Goal: Task Accomplishment & Management: Complete application form

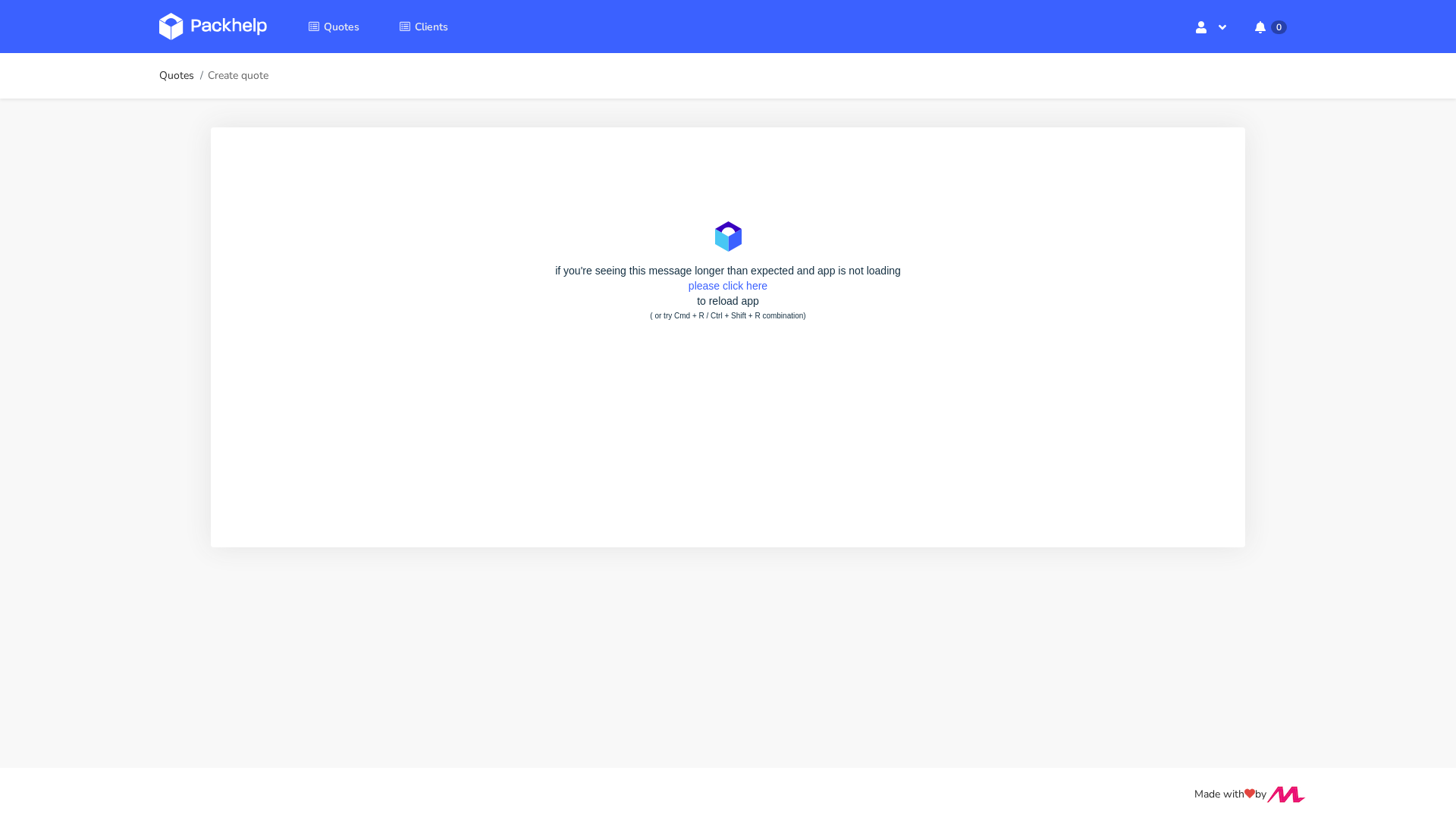
click at [181, 19] on img at bounding box center [213, 26] width 108 height 27
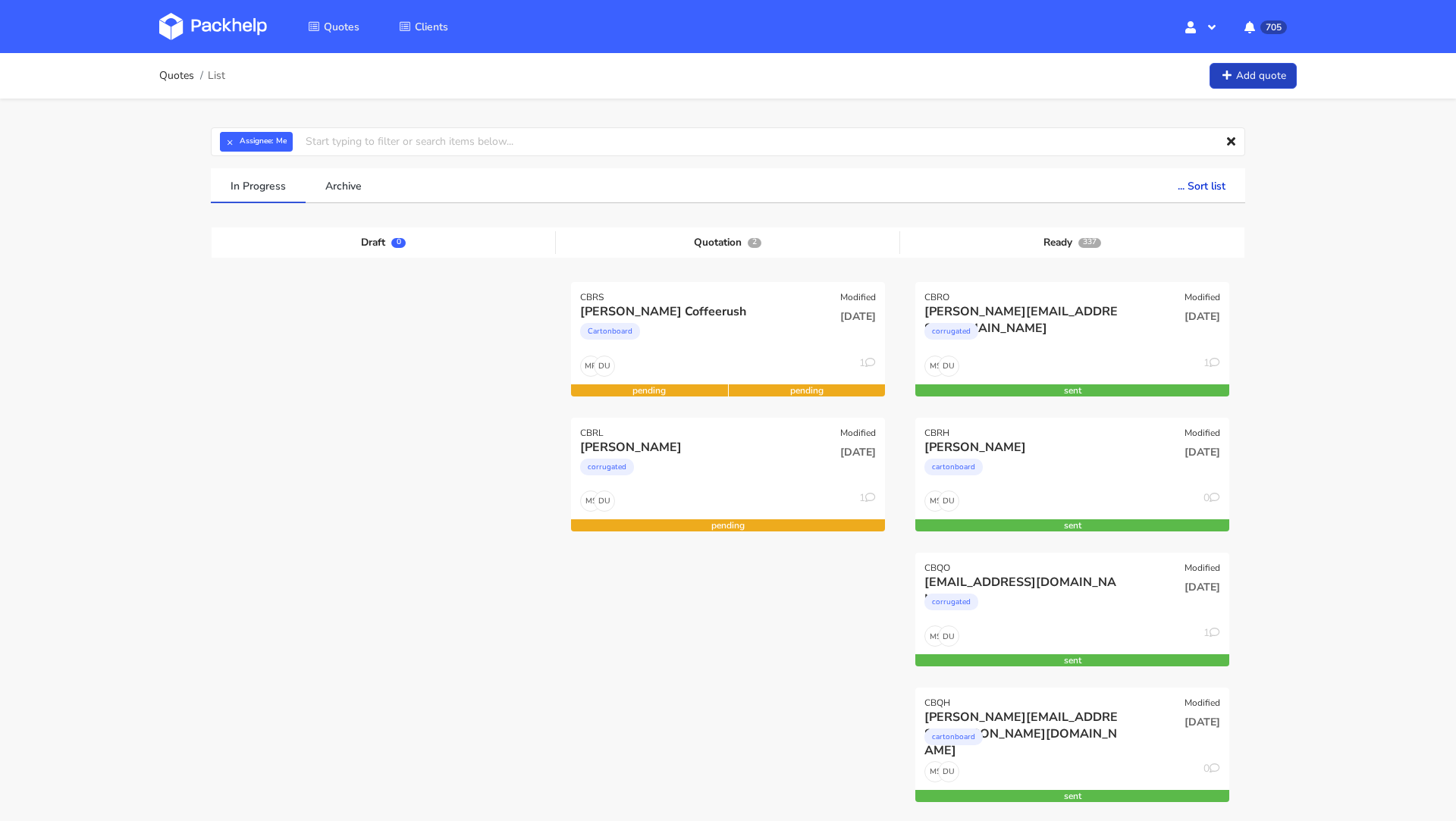
click at [1229, 89] on link "Add quote" at bounding box center [1253, 75] width 87 height 26
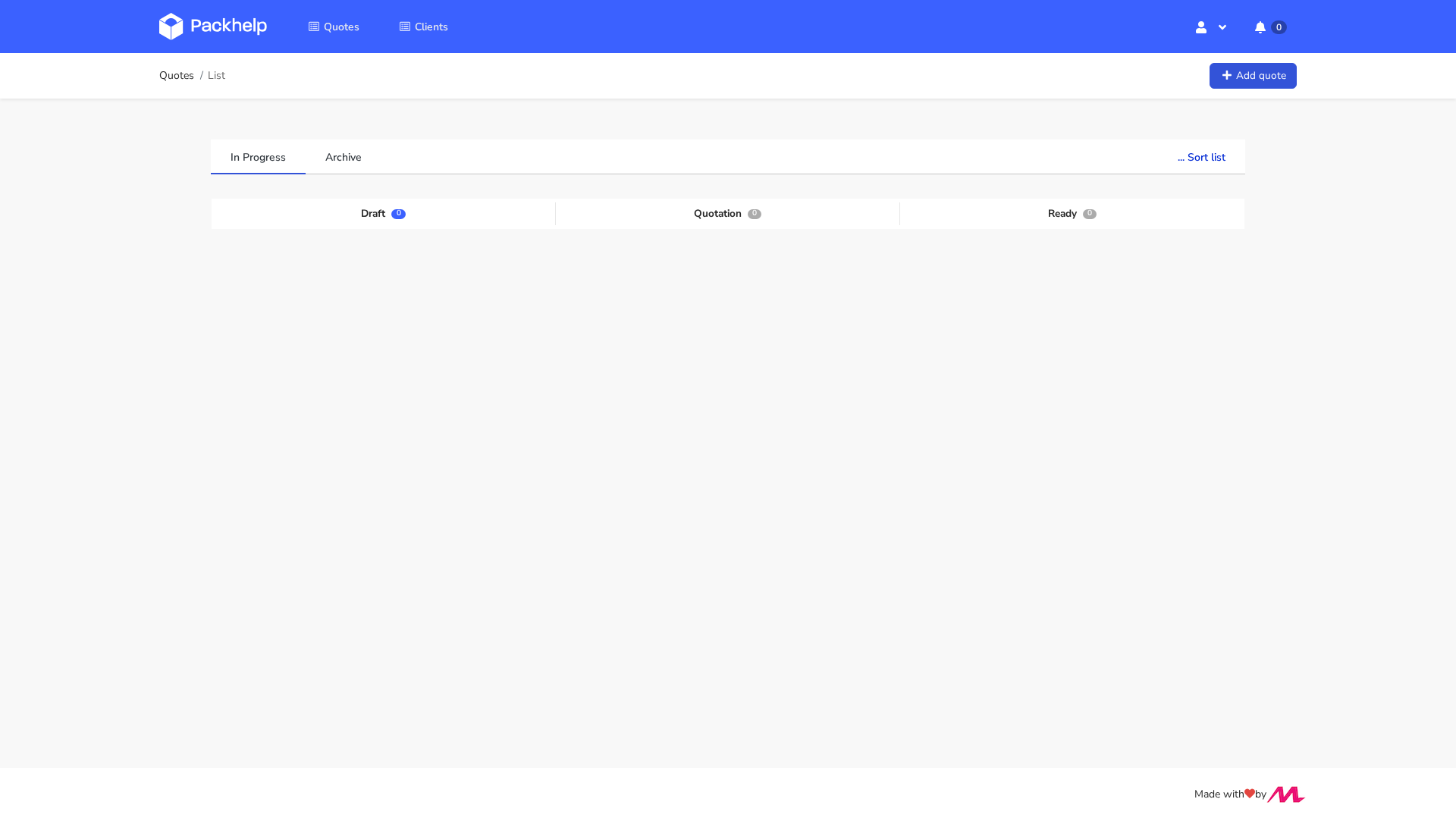
click at [232, 25] on img at bounding box center [213, 26] width 108 height 27
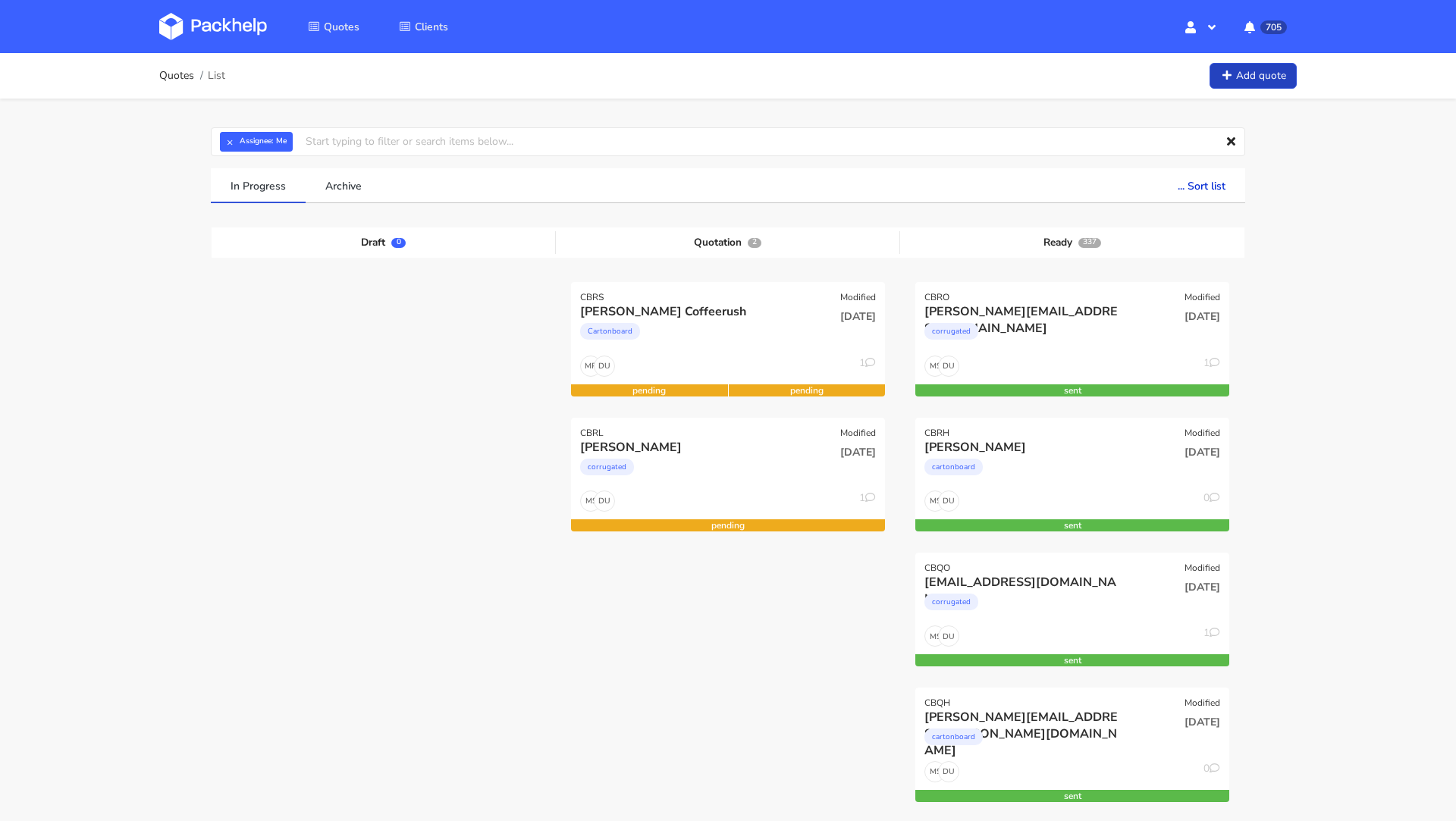
click at [1252, 72] on link "Add quote" at bounding box center [1253, 75] width 87 height 26
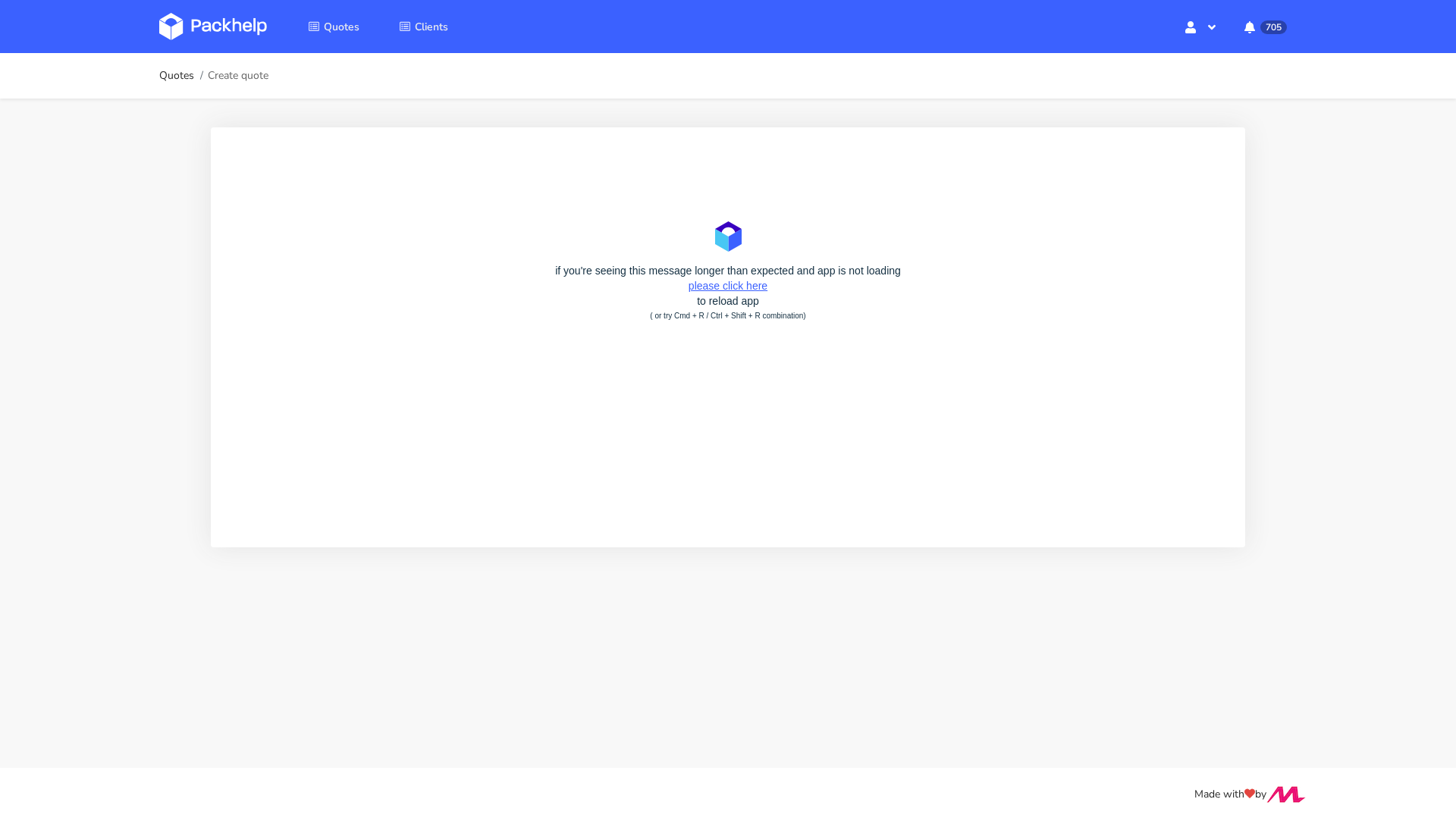
click at [747, 286] on link "please click here" at bounding box center [728, 285] width 79 height 12
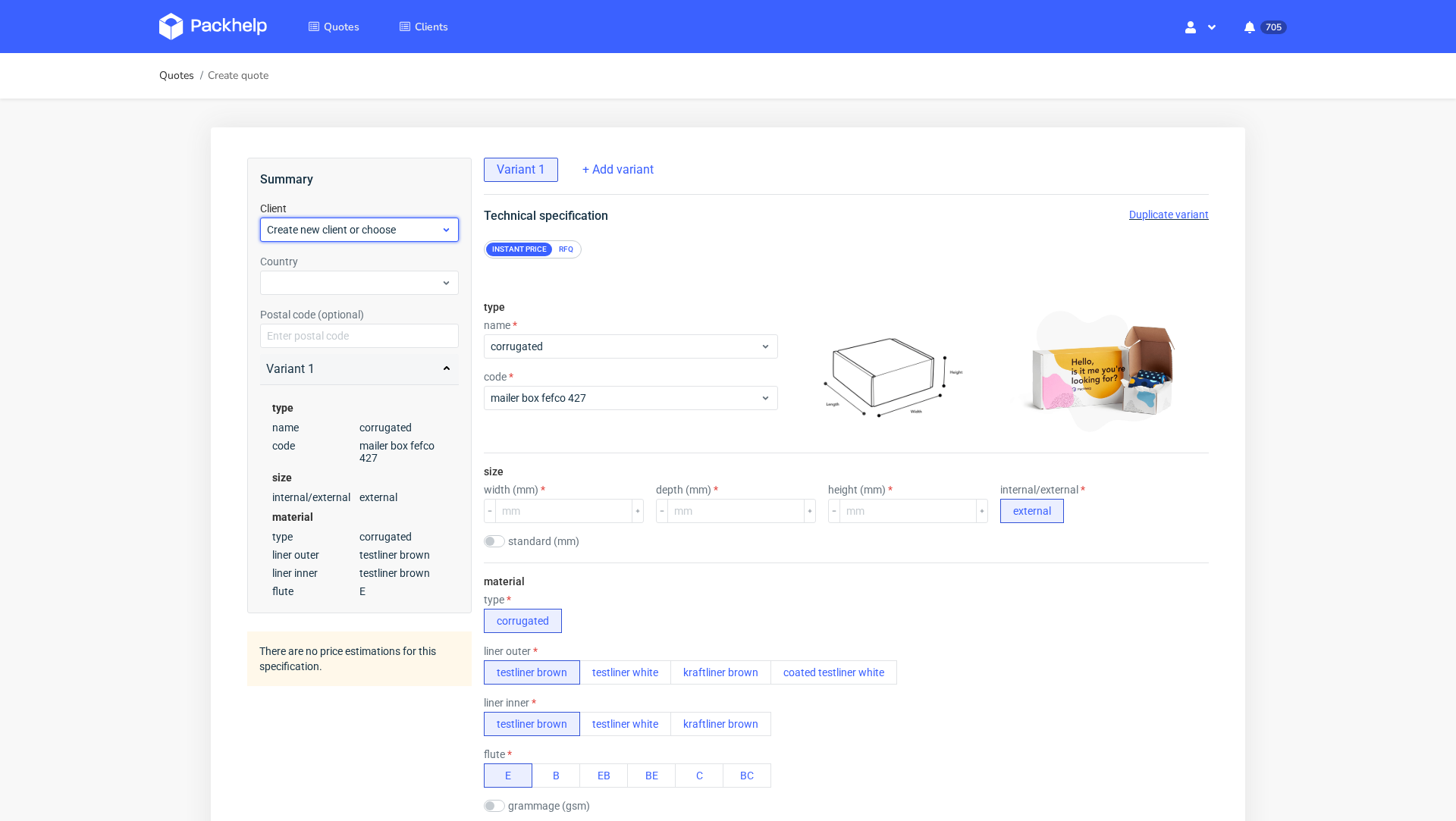
click at [304, 237] on span "Create new client or choose" at bounding box center [354, 229] width 174 height 15
type input "[PERSON_NAME][EMAIL_ADDRESS][DOMAIN_NAME]"
click at [323, 285] on div "[PERSON_NAME][EMAIL_ADDRESS][DOMAIN_NAME]" at bounding box center [360, 299] width 188 height 43
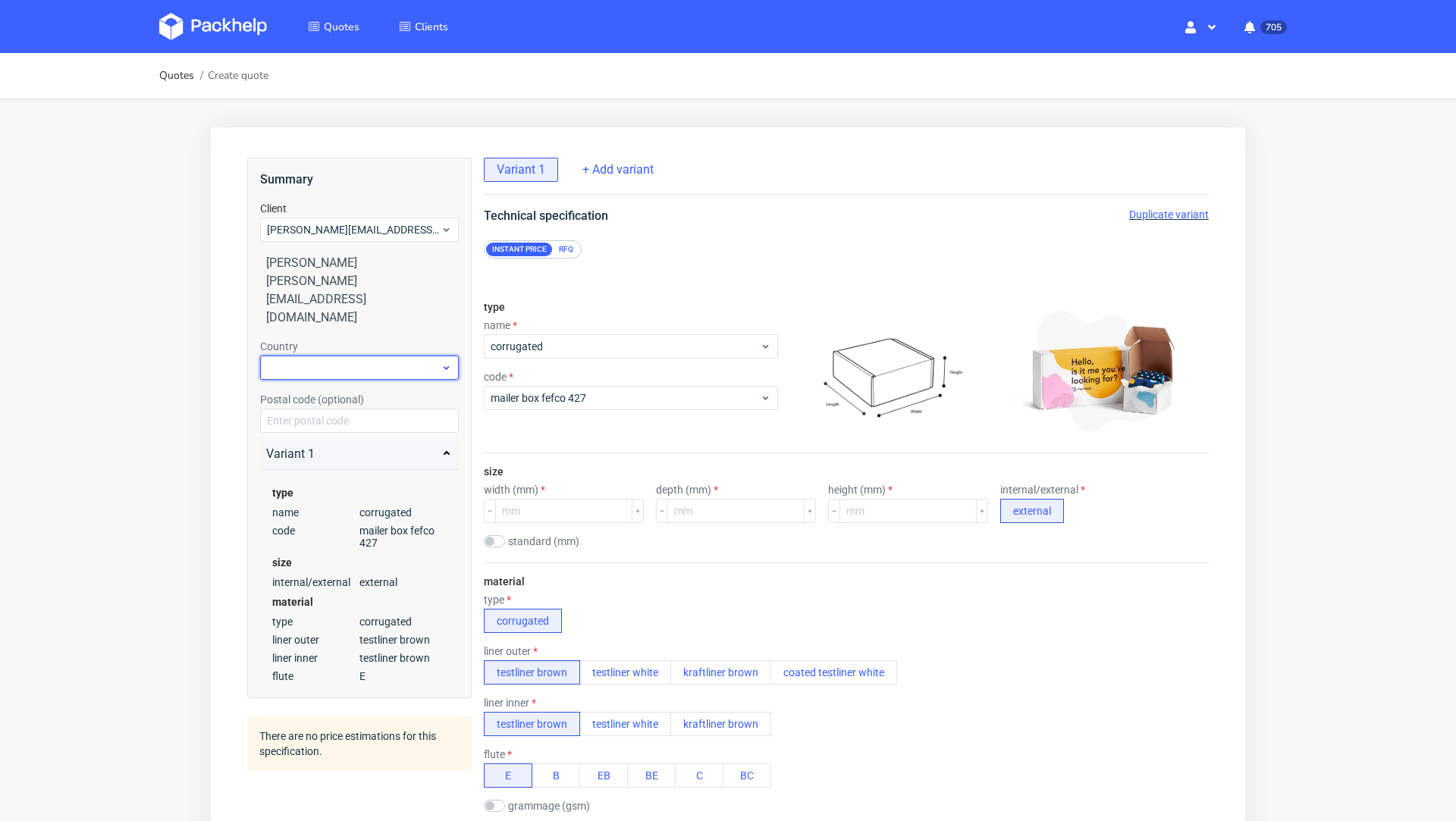
click at [311, 355] on div at bounding box center [359, 367] width 198 height 24
type input "ger"
click at [308, 399] on div "[GEOGRAPHIC_DATA]" at bounding box center [360, 393] width 188 height 27
click at [572, 255] on div "RFQ" at bounding box center [565, 249] width 26 height 14
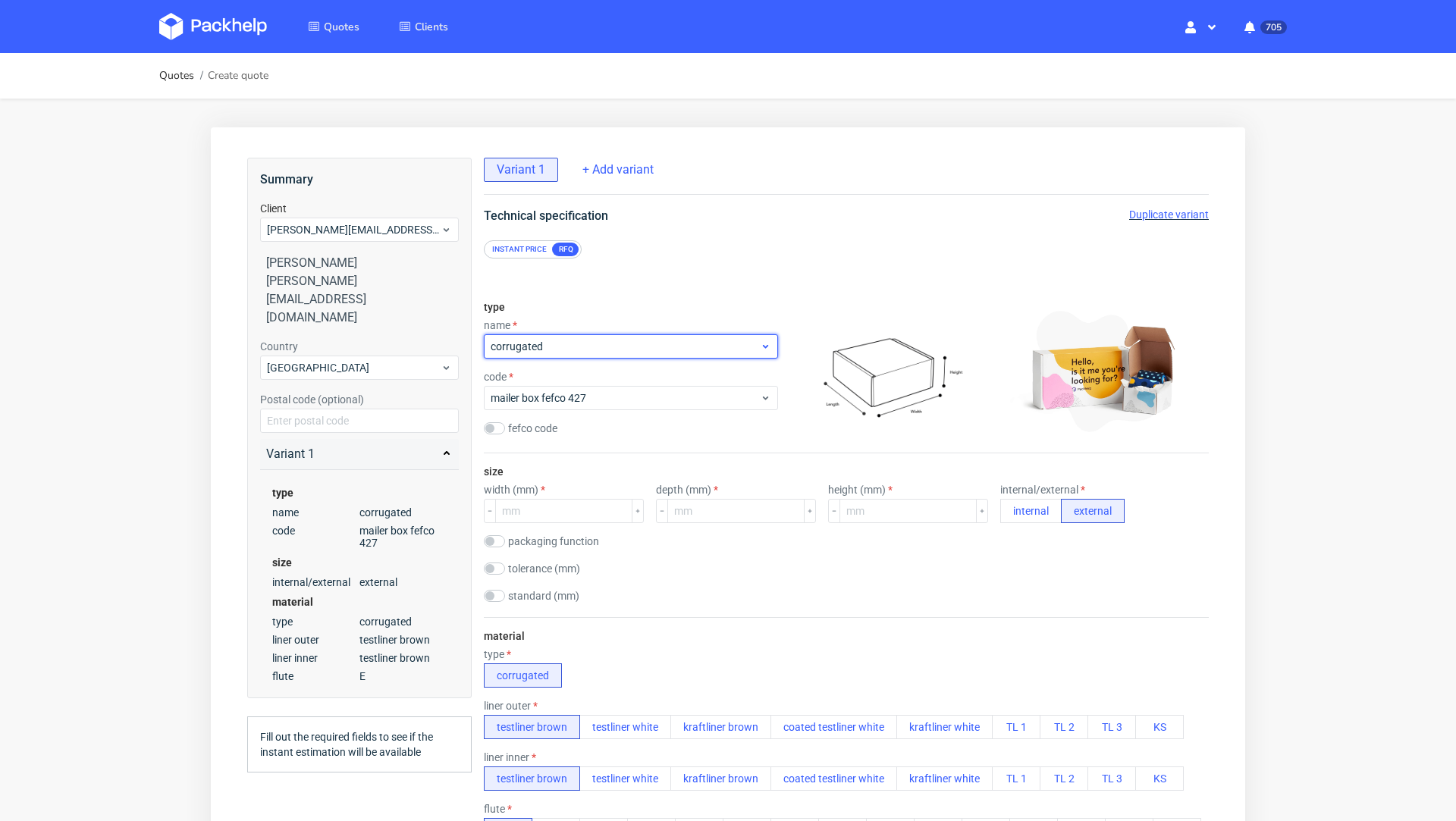
click at [560, 339] on span "corrugated" at bounding box center [624, 346] width 269 height 15
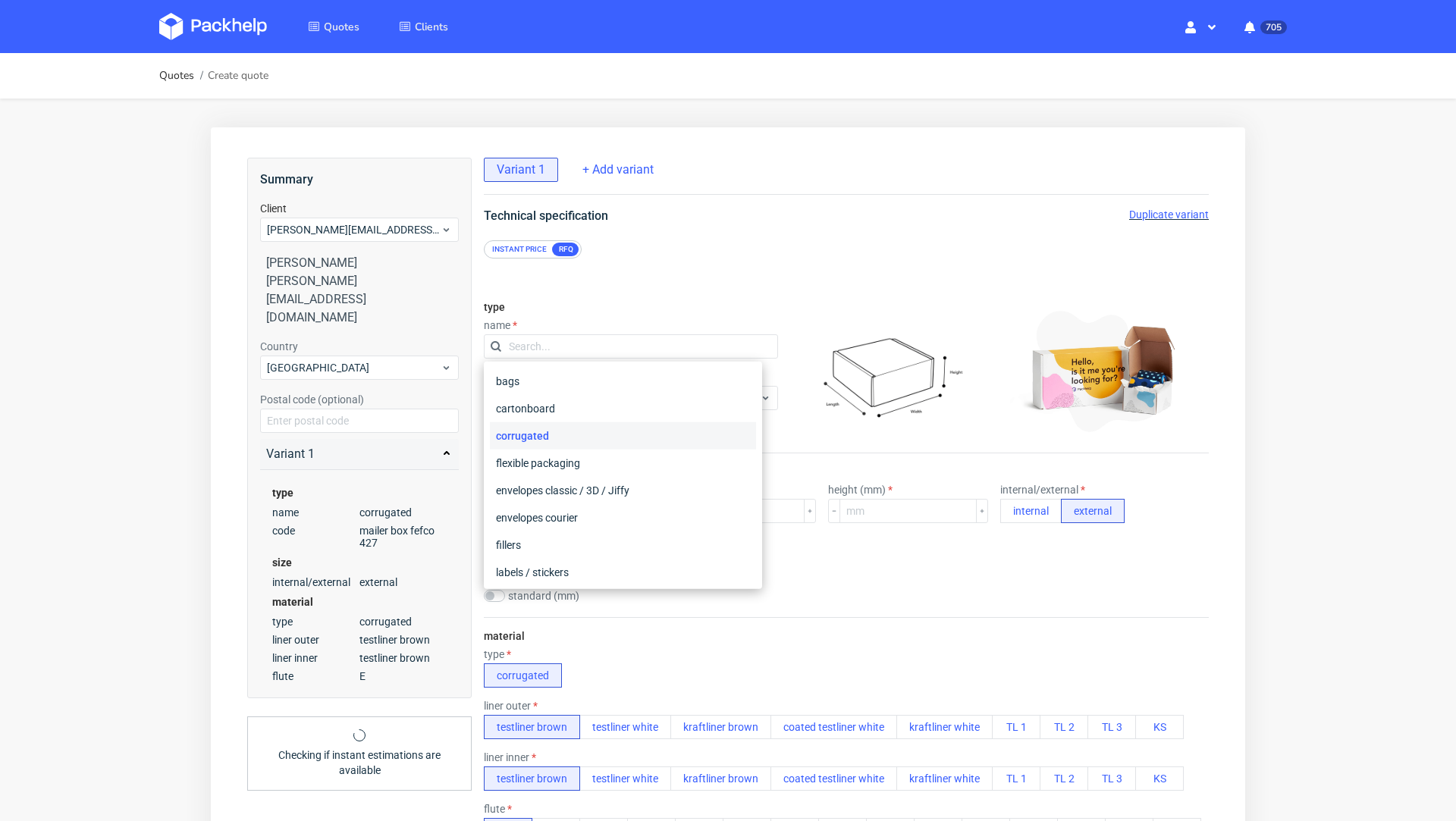
click at [560, 339] on input "text" at bounding box center [631, 346] width 294 height 24
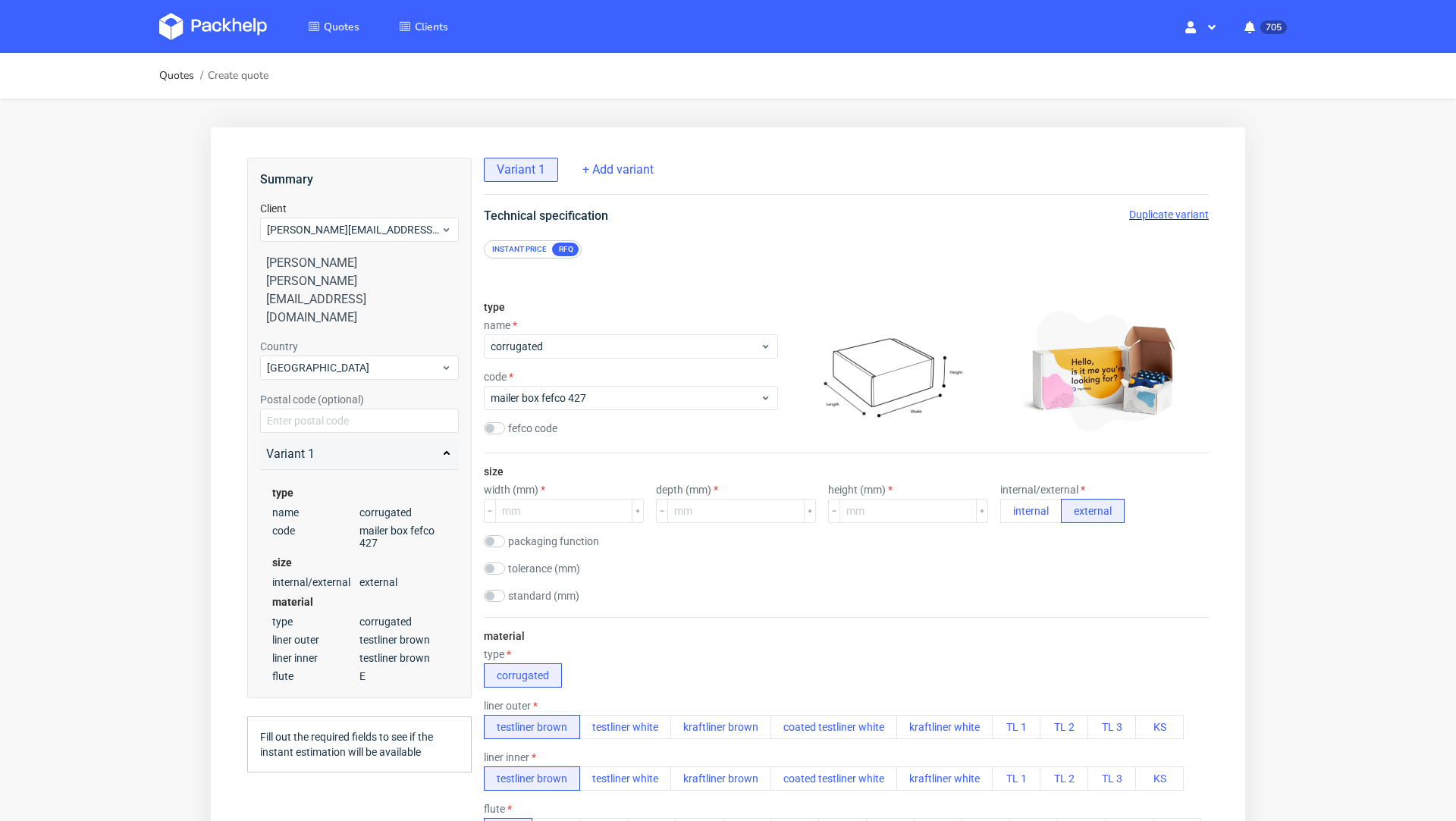
click at [590, 299] on div "type name corrugated code mailer box fefco 427 fefco code" at bounding box center [631, 371] width 294 height 164
click at [1000, 511] on button "internal" at bounding box center [1031, 511] width 62 height 24
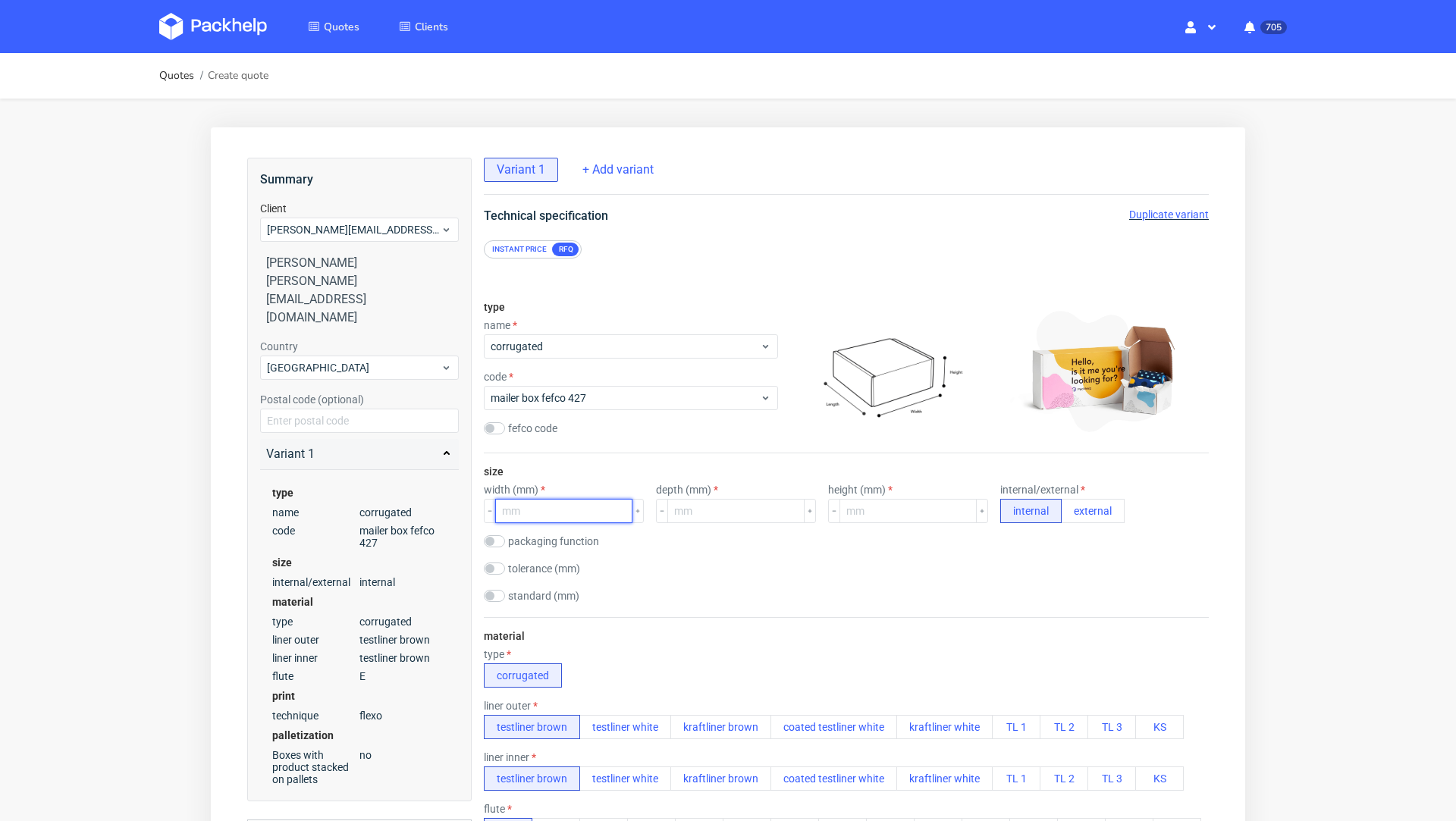
click at [545, 513] on input "number" at bounding box center [563, 511] width 137 height 24
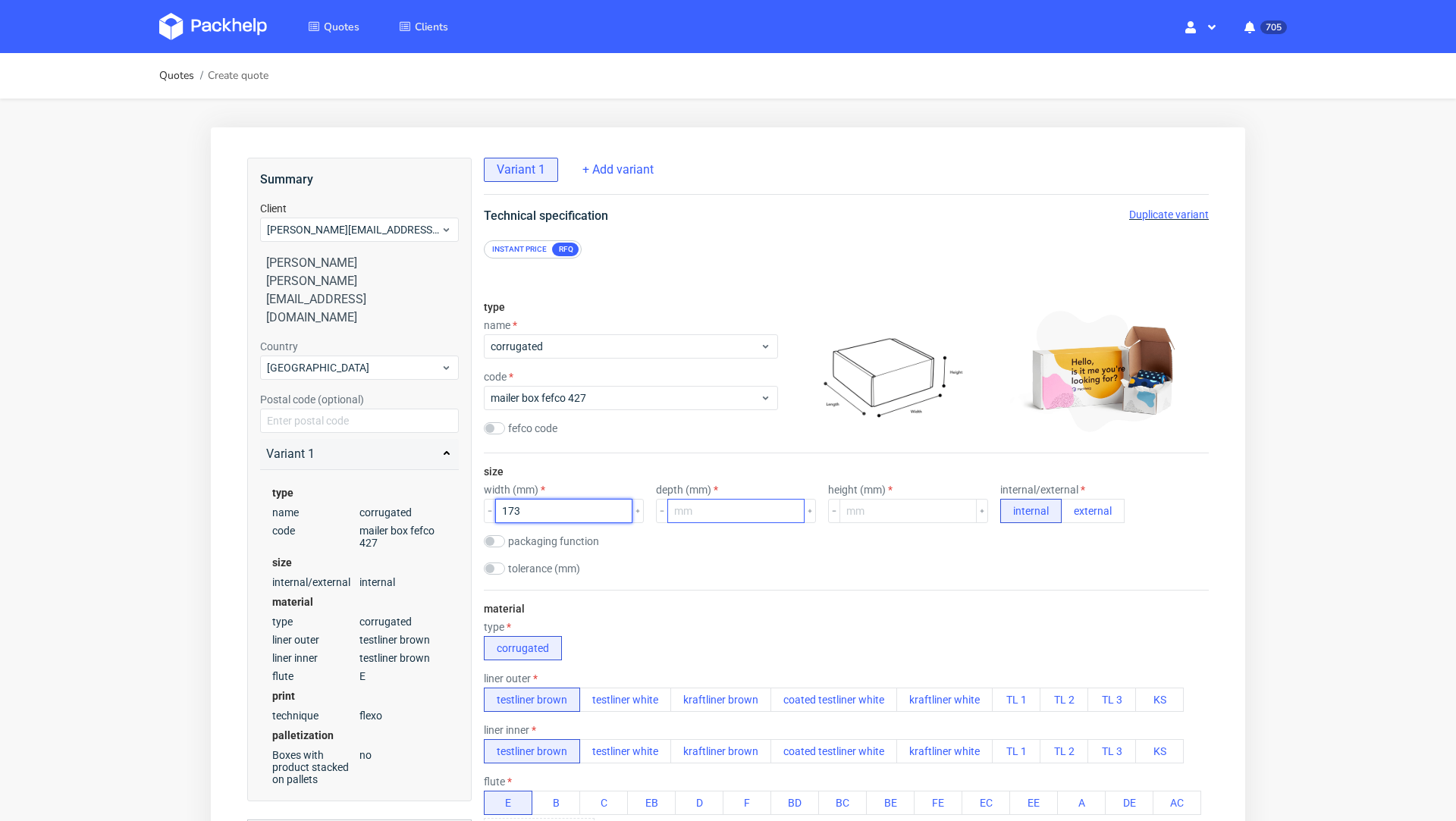
type input "173"
click at [676, 513] on input "number" at bounding box center [735, 511] width 137 height 24
type input "173"
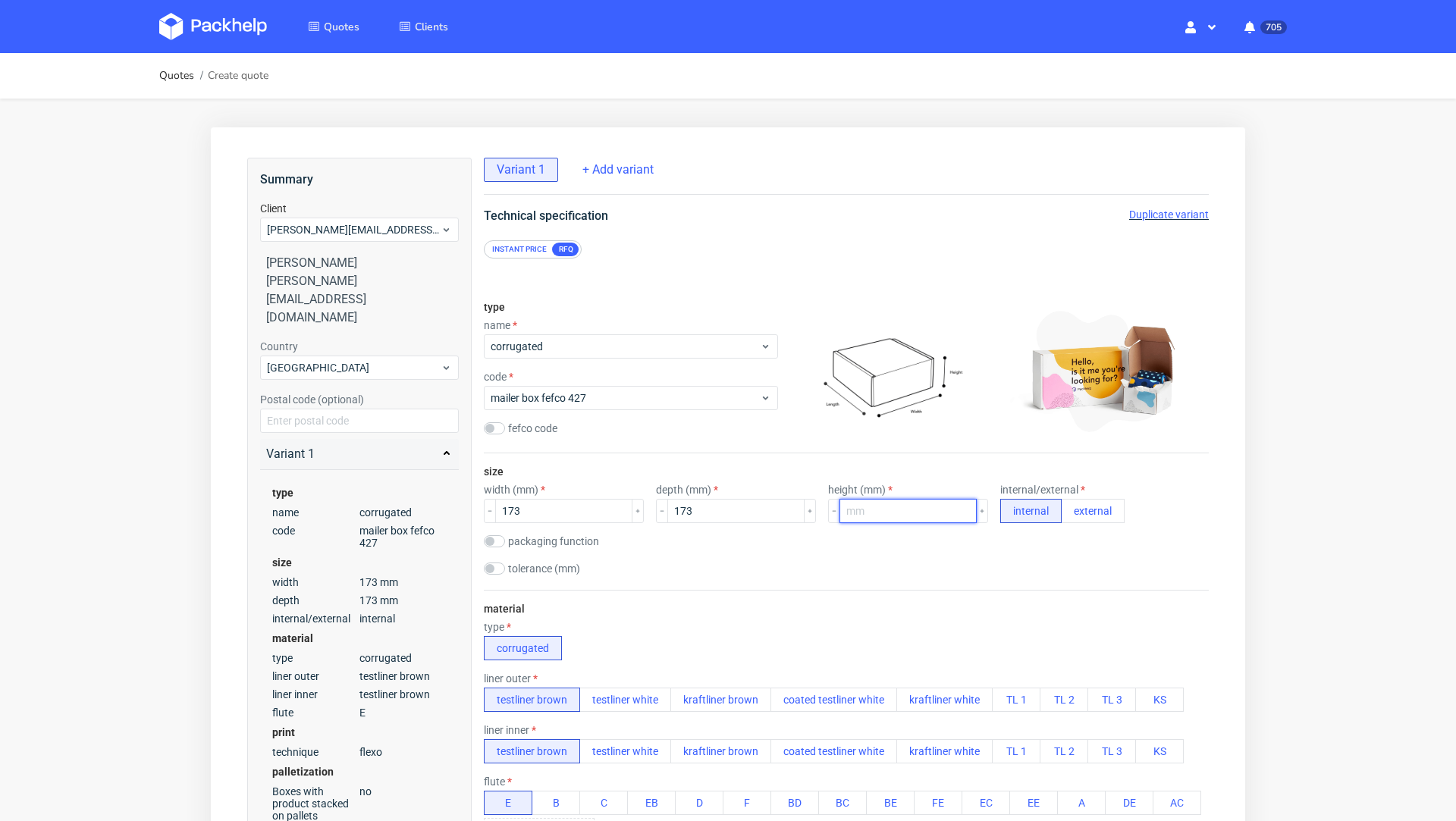
click at [857, 511] on input "number" at bounding box center [907, 511] width 137 height 24
type input "40"
click at [782, 584] on div "size width (mm) 173 depth (mm) 173 height (mm) 40 internal/external internal ex…" at bounding box center [846, 521] width 725 height 137
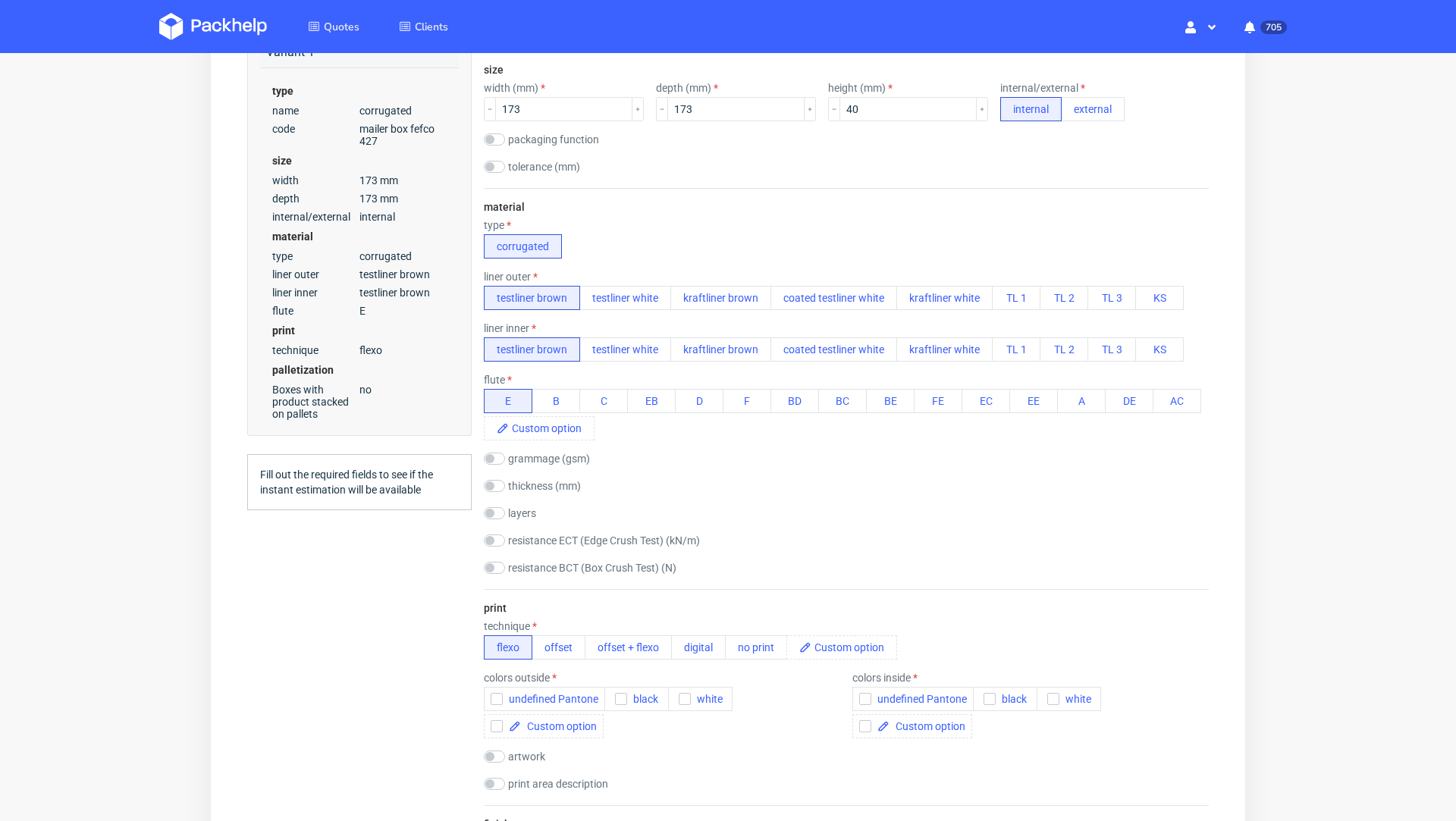
scroll to position [430, 0]
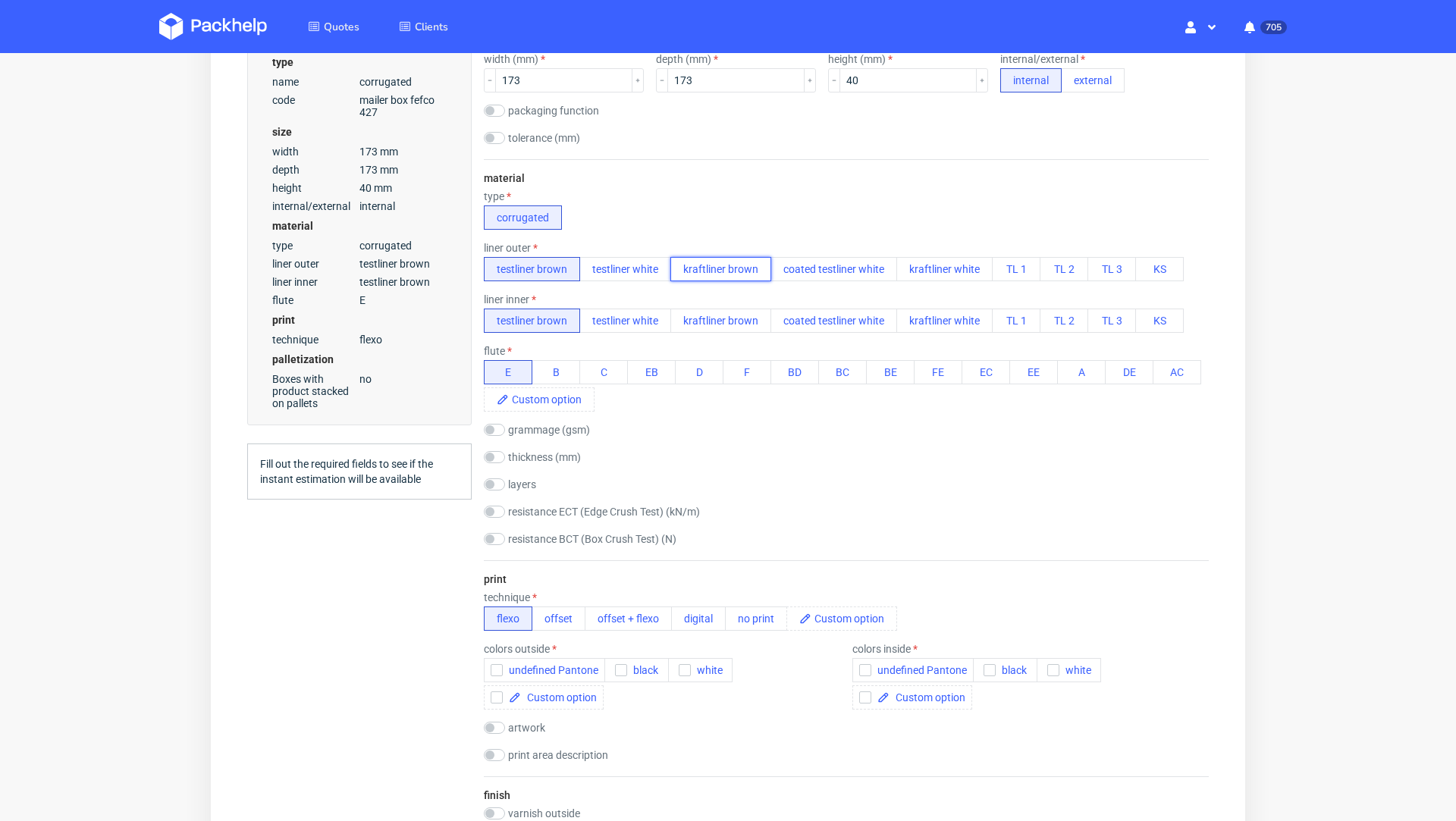
click at [690, 273] on button "kraftliner brown" at bounding box center [720, 269] width 101 height 24
click at [709, 318] on button "kraftliner brown" at bounding box center [720, 321] width 101 height 24
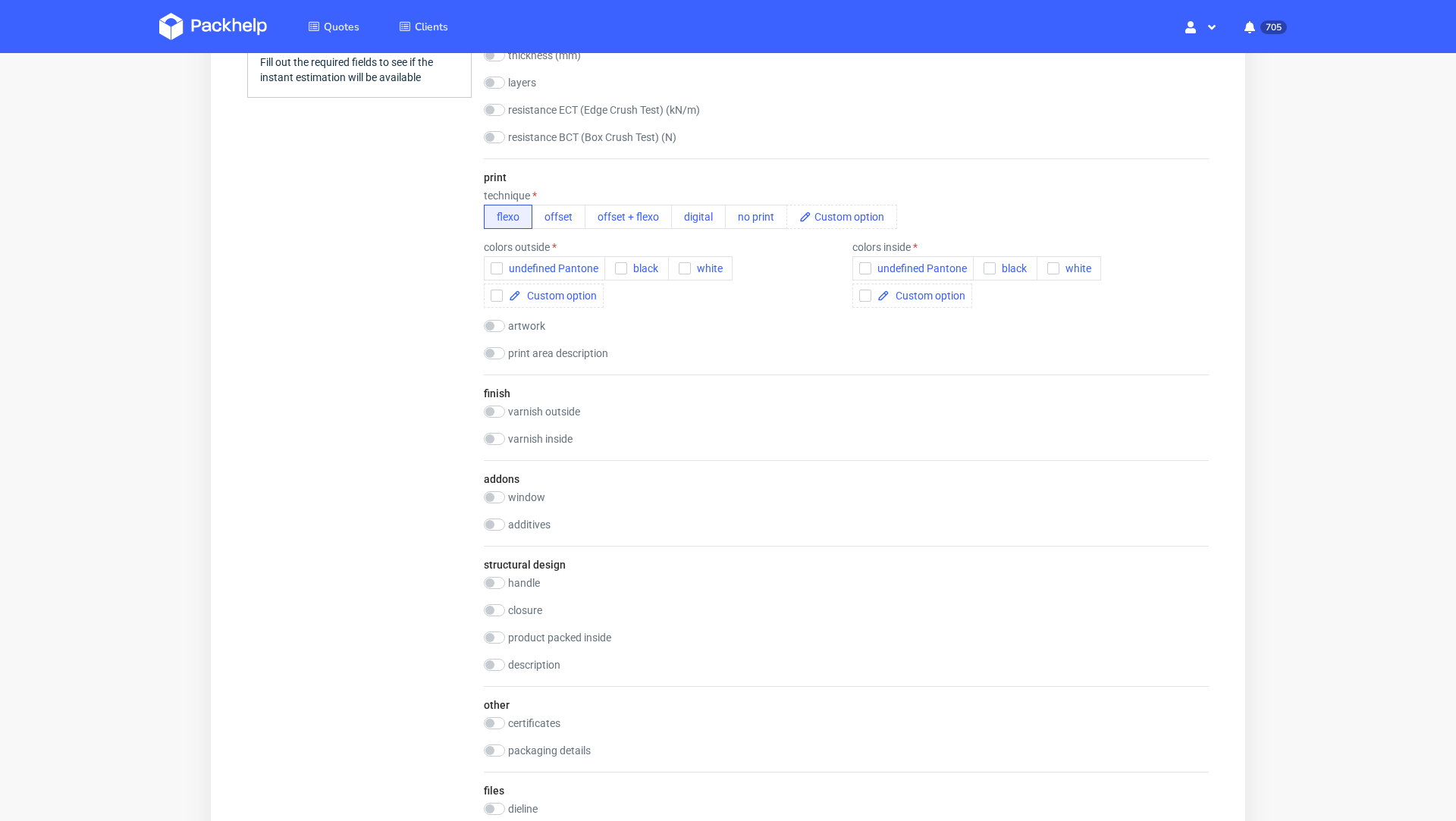
scroll to position [0, 0]
click at [627, 266] on span "black" at bounding box center [642, 268] width 31 height 12
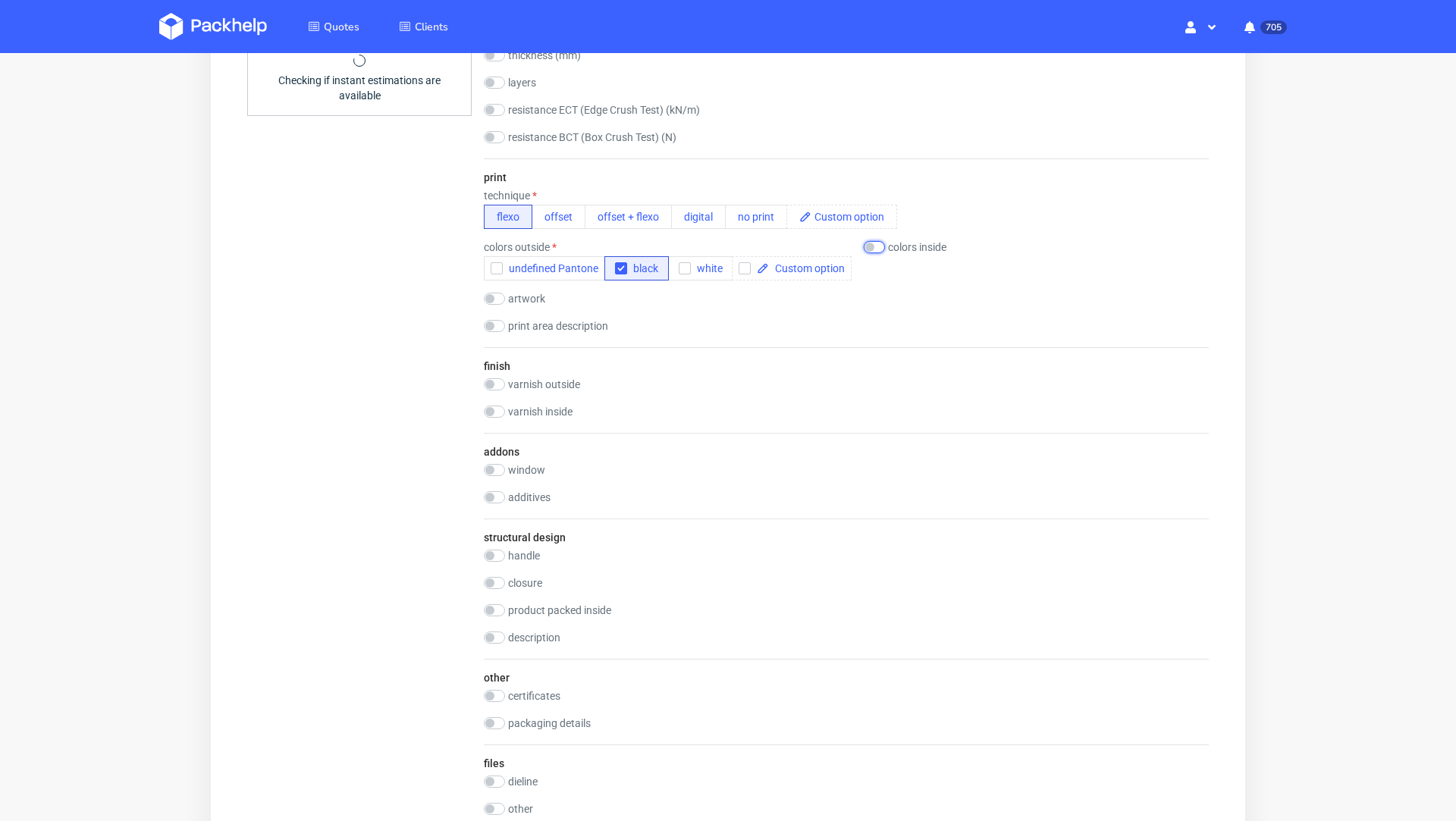
click at [871, 248] on input "checkbox" at bounding box center [873, 246] width 21 height 12
checkbox input "true"
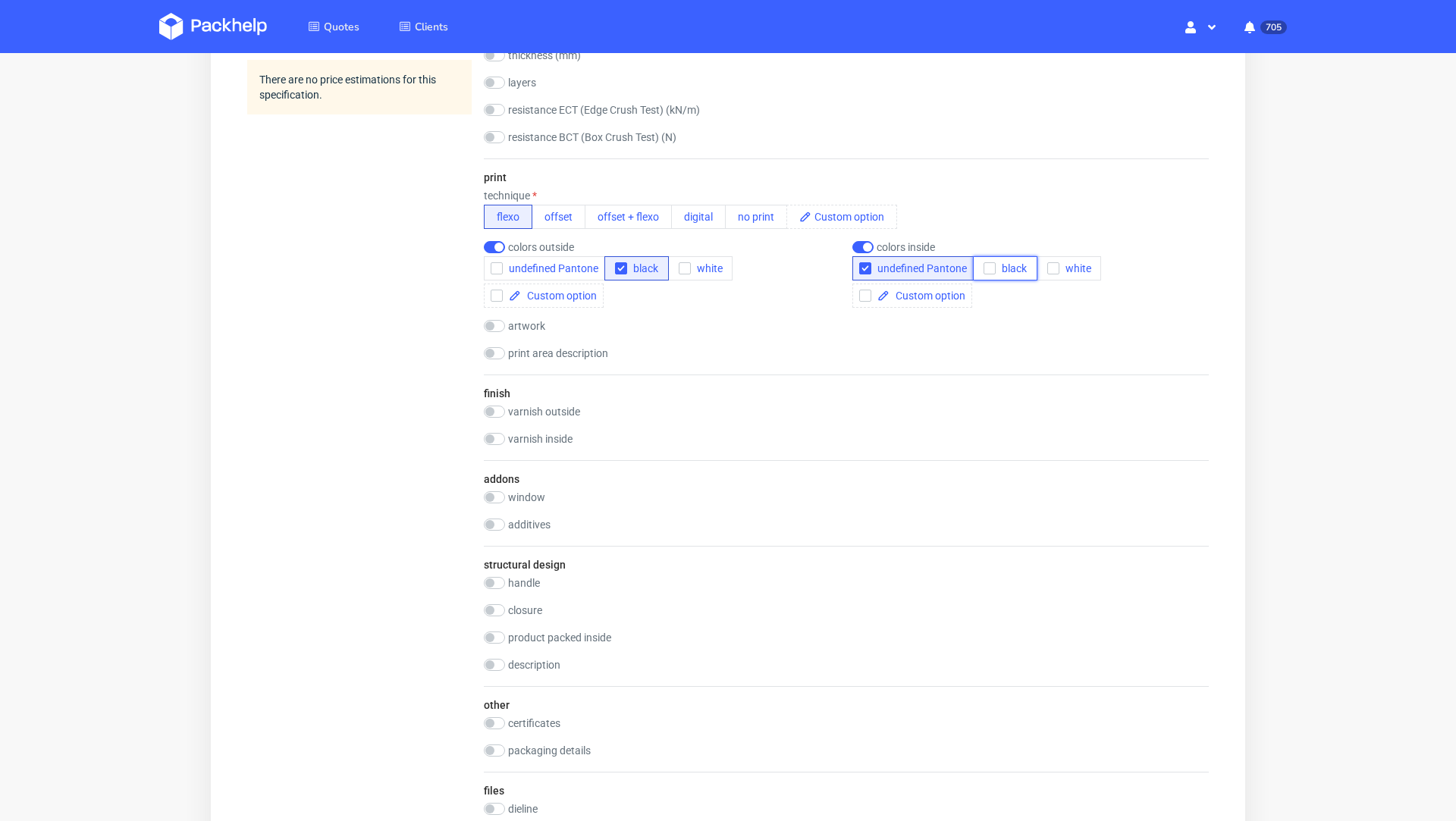
click at [986, 278] on button "black" at bounding box center [1005, 268] width 64 height 24
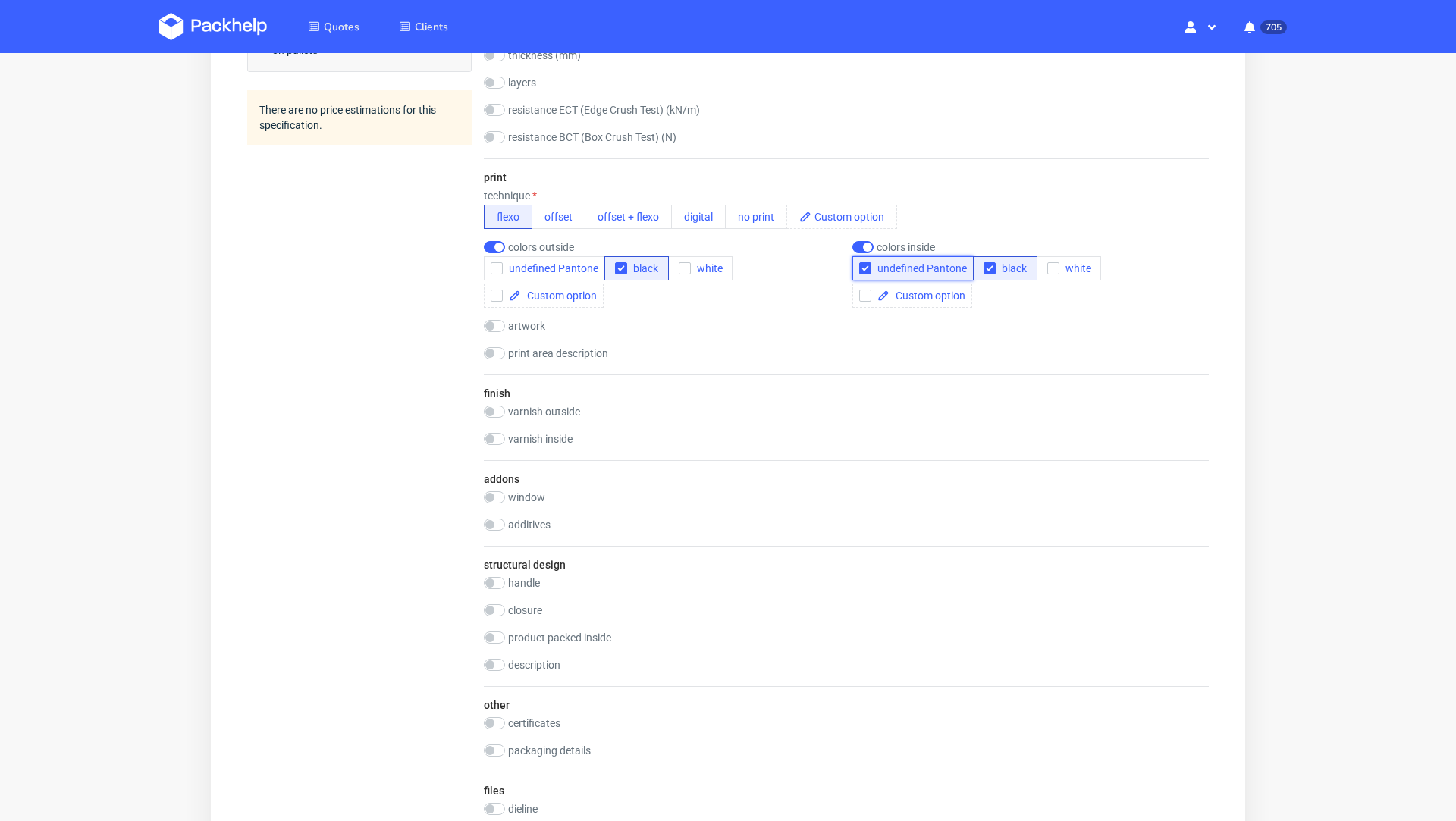
click at [862, 272] on div "button" at bounding box center [864, 268] width 12 height 12
click at [1353, 475] on div "Quotes Create quote Your browser does not support iframes." at bounding box center [728, 262] width 1456 height 2083
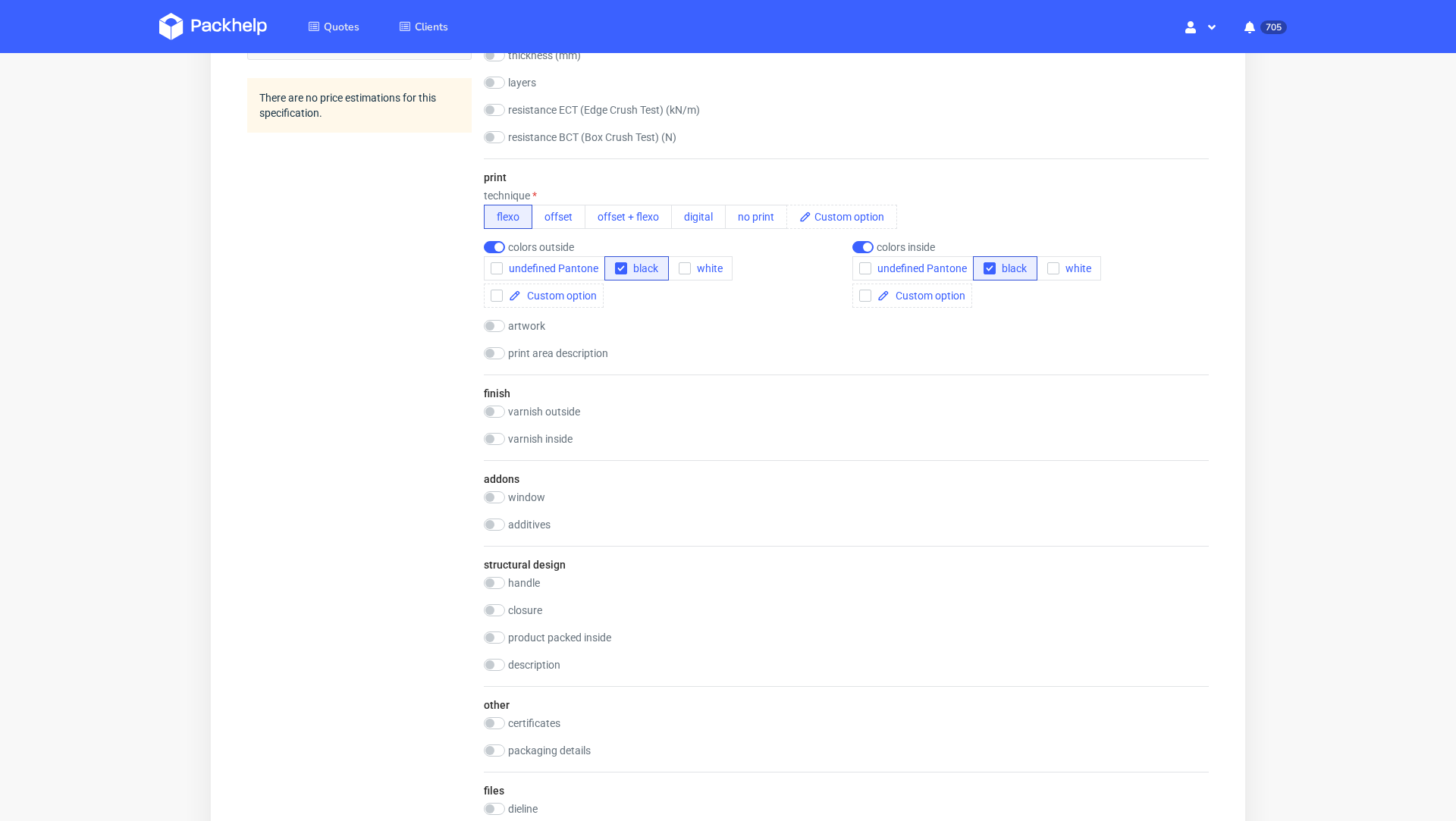
click at [807, 340] on div "print technique flexo offset offset + flexo digital no print colors outside und…" at bounding box center [846, 266] width 725 height 216
click at [551, 227] on button "offset" at bounding box center [558, 217] width 53 height 24
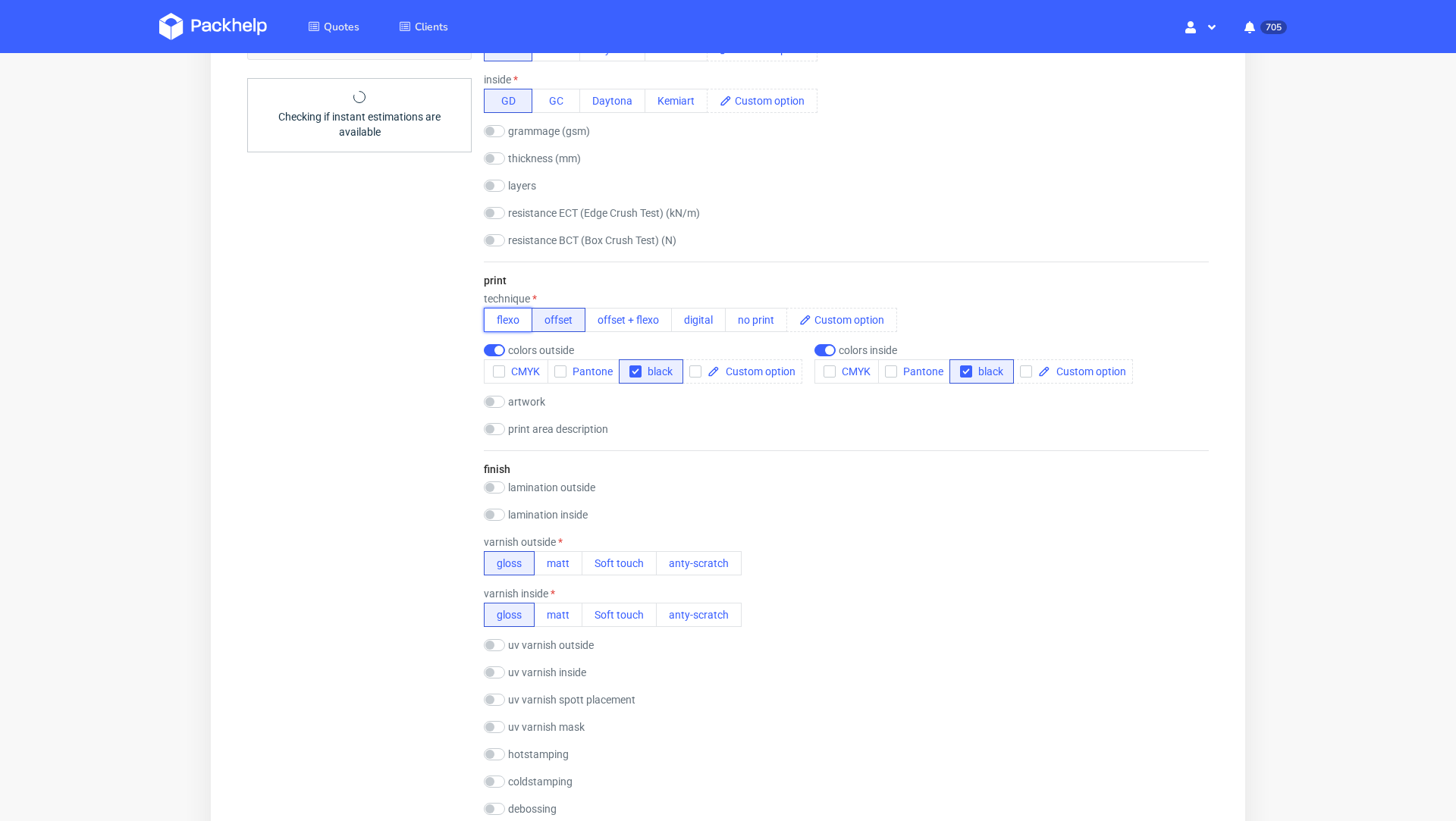
click at [518, 318] on button "flexo" at bounding box center [508, 320] width 49 height 24
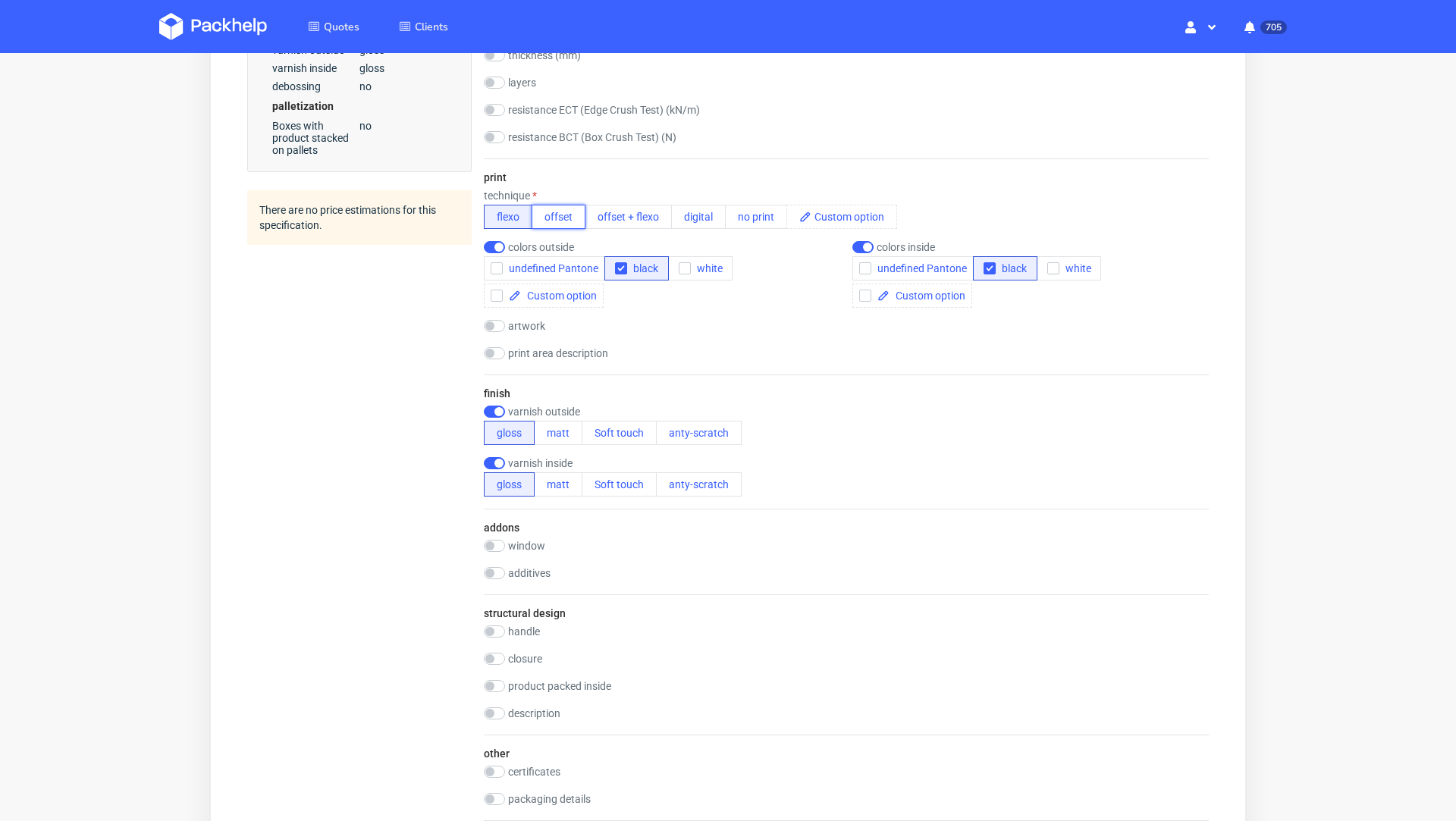
click at [560, 213] on button "offset" at bounding box center [558, 217] width 53 height 24
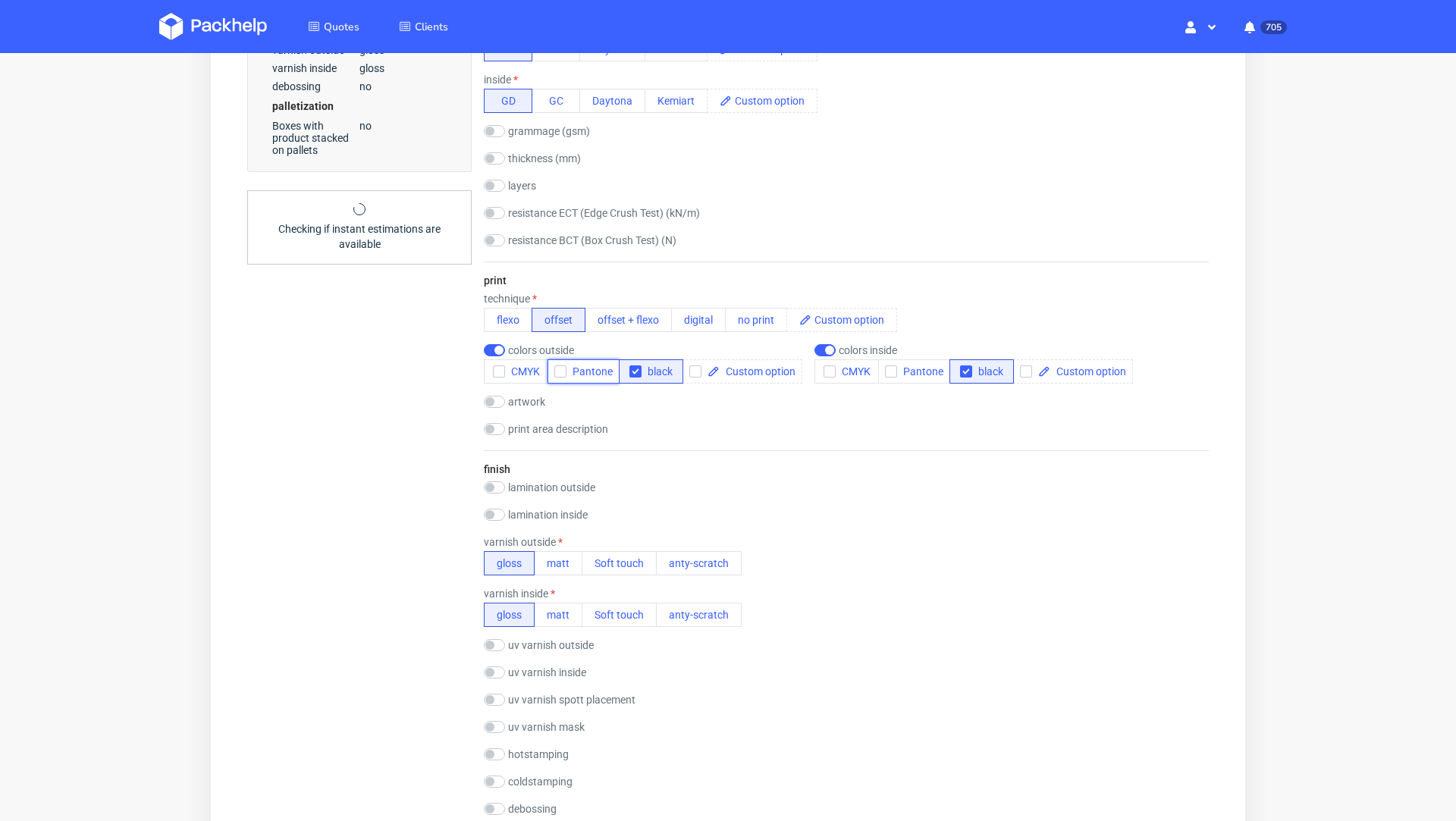
click at [575, 371] on span "Pantone" at bounding box center [589, 371] width 46 height 12
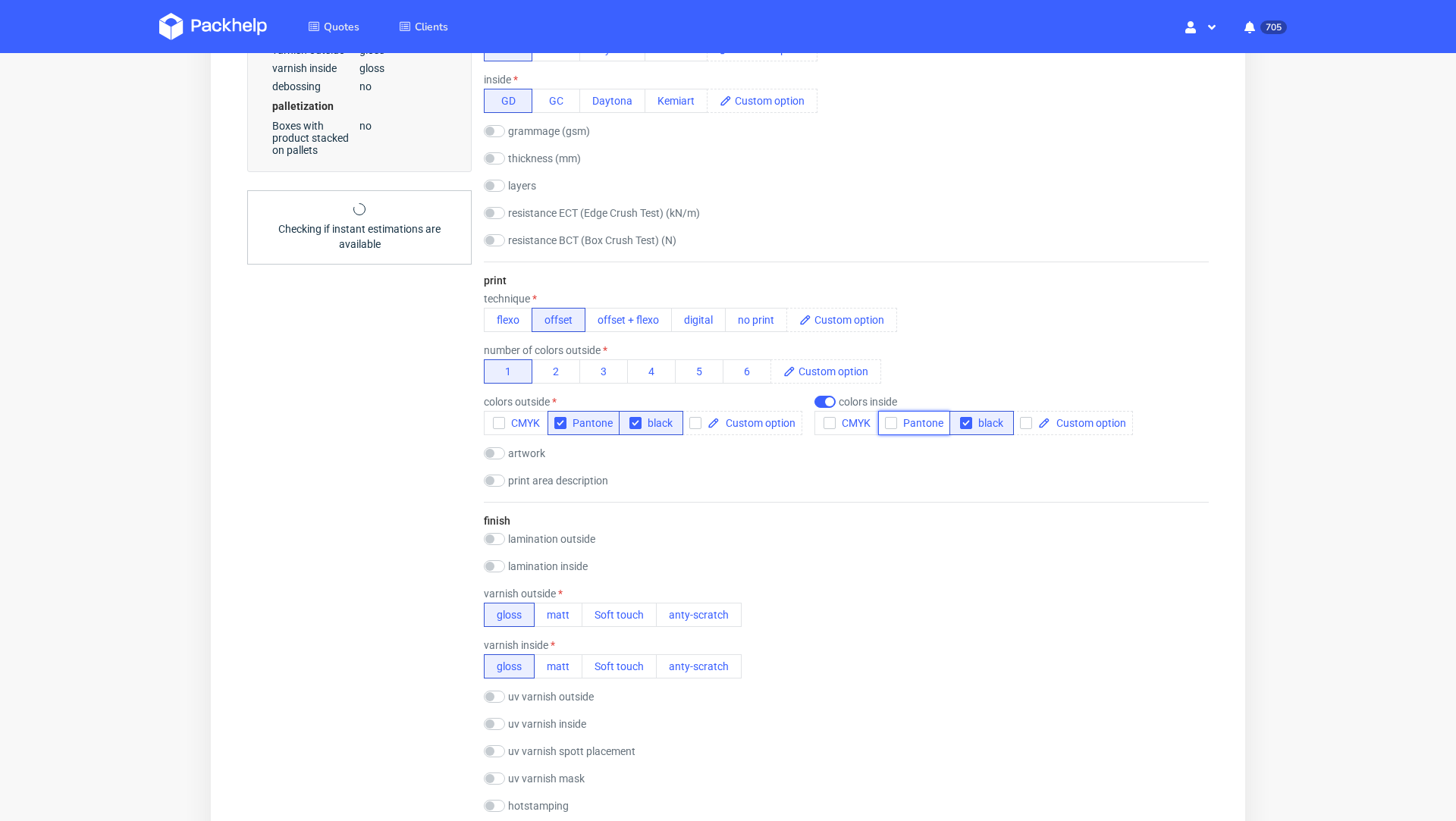
click at [908, 422] on span "Pantone" at bounding box center [920, 422] width 46 height 12
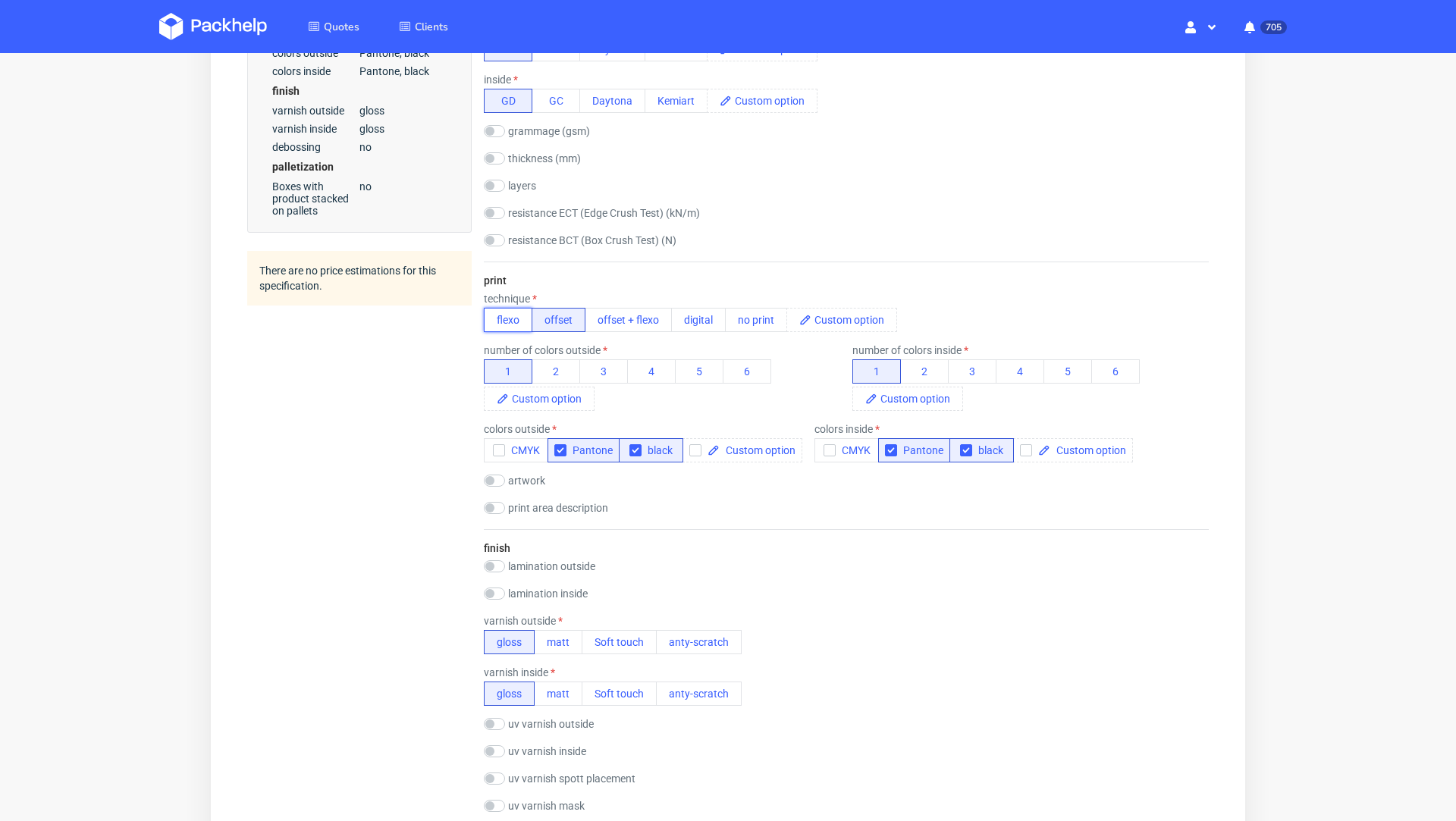
click at [508, 323] on button "flexo" at bounding box center [508, 320] width 49 height 24
checkbox input "true"
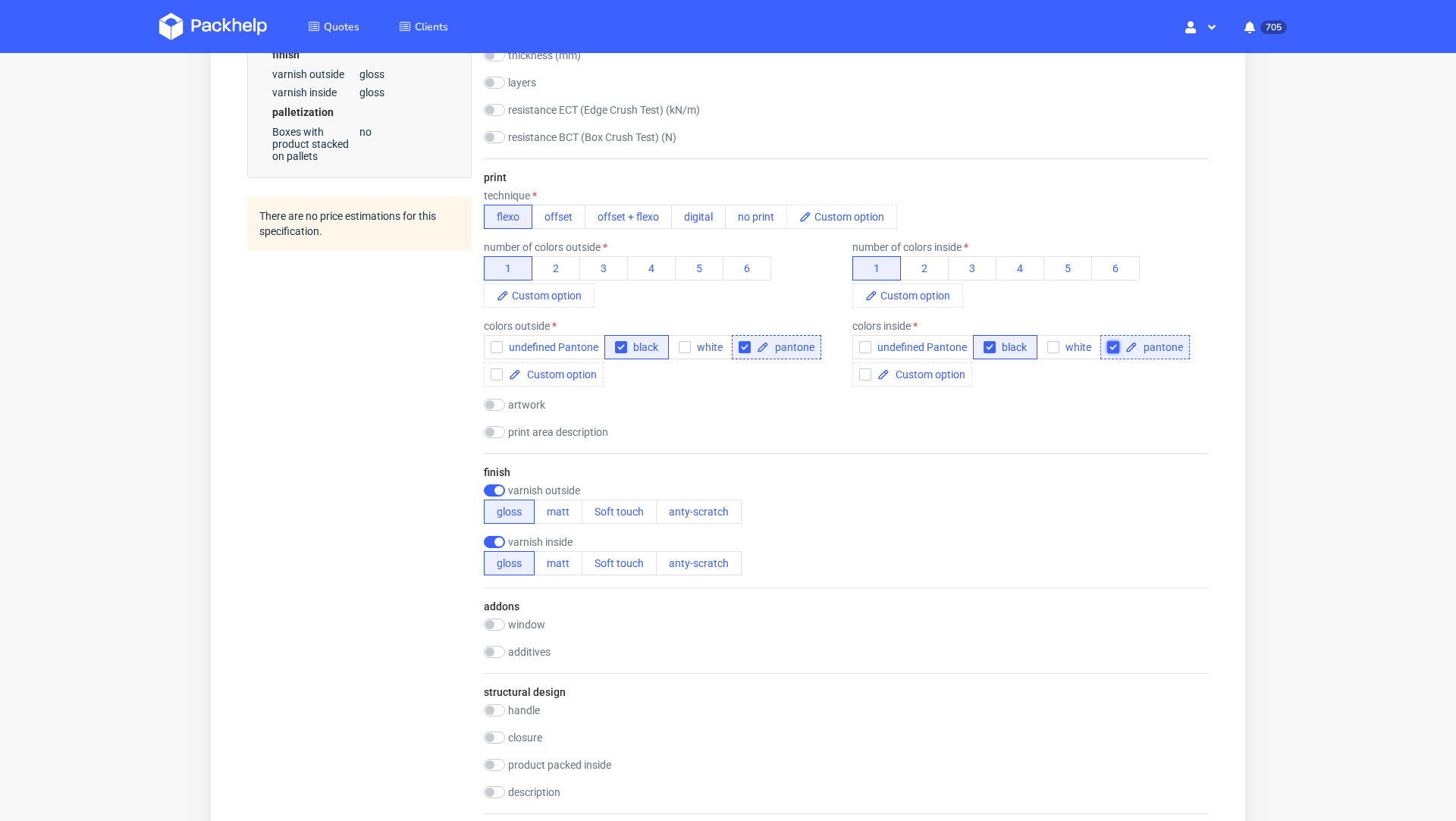
click at [1107, 351] on input "checkbox" at bounding box center [1113, 347] width 12 height 12
checkbox input "false"
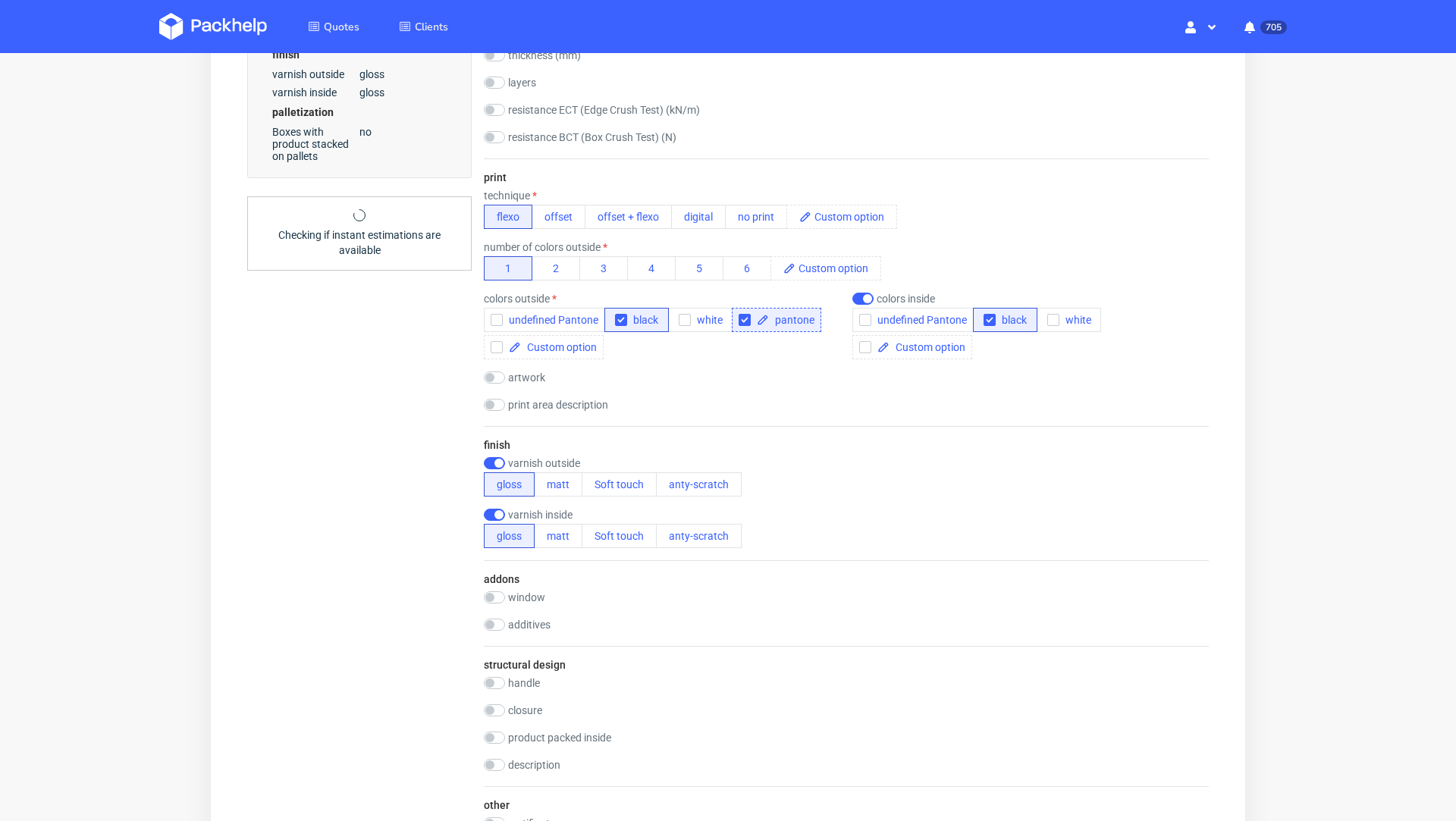
click at [748, 318] on div at bounding box center [747, 319] width 18 height 12
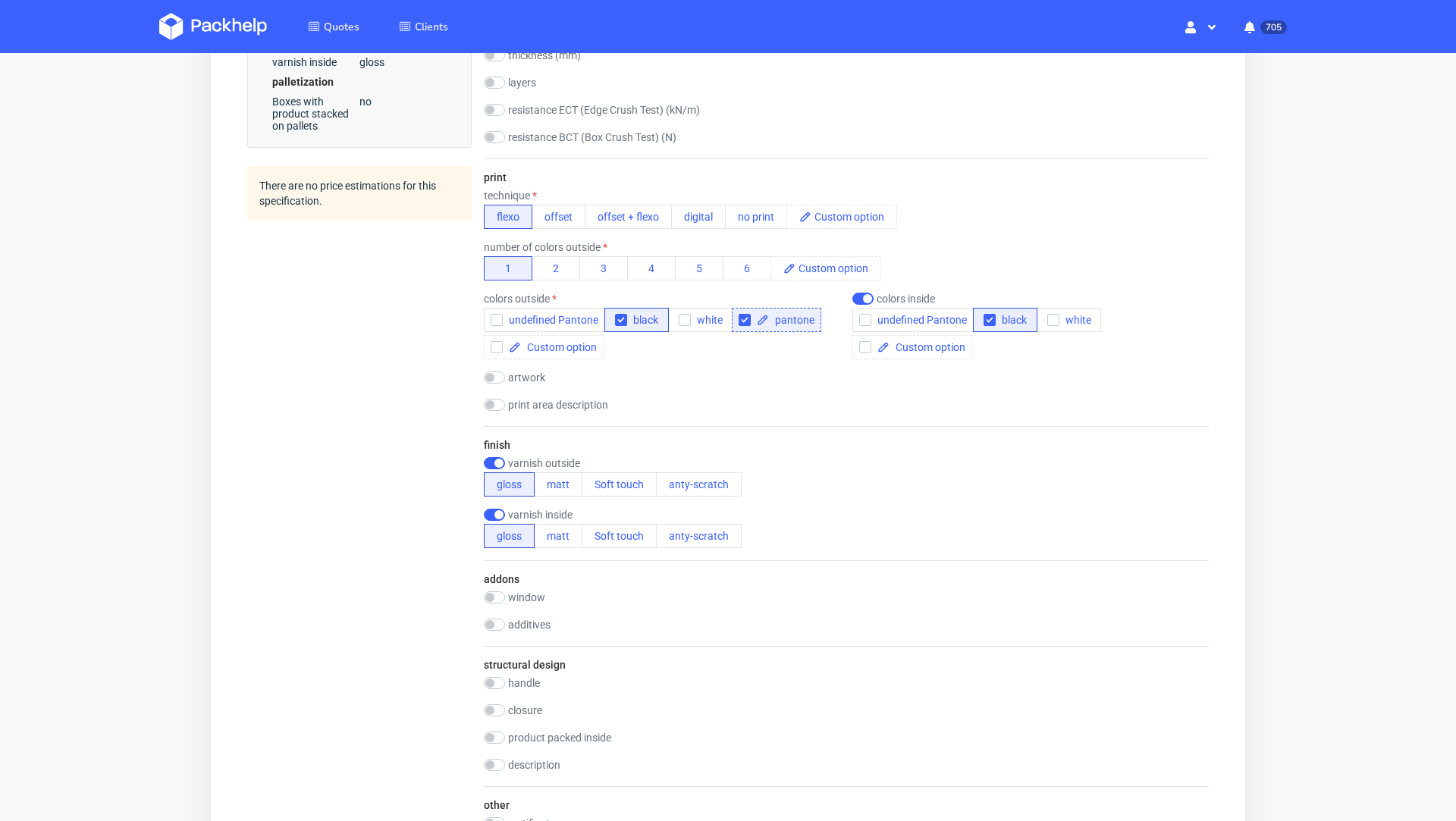
click at [735, 321] on div "pantone" at bounding box center [776, 320] width 90 height 24
click at [741, 325] on div "pantone" at bounding box center [776, 320] width 90 height 24
click at [746, 315] on input "checkbox" at bounding box center [744, 319] width 12 height 12
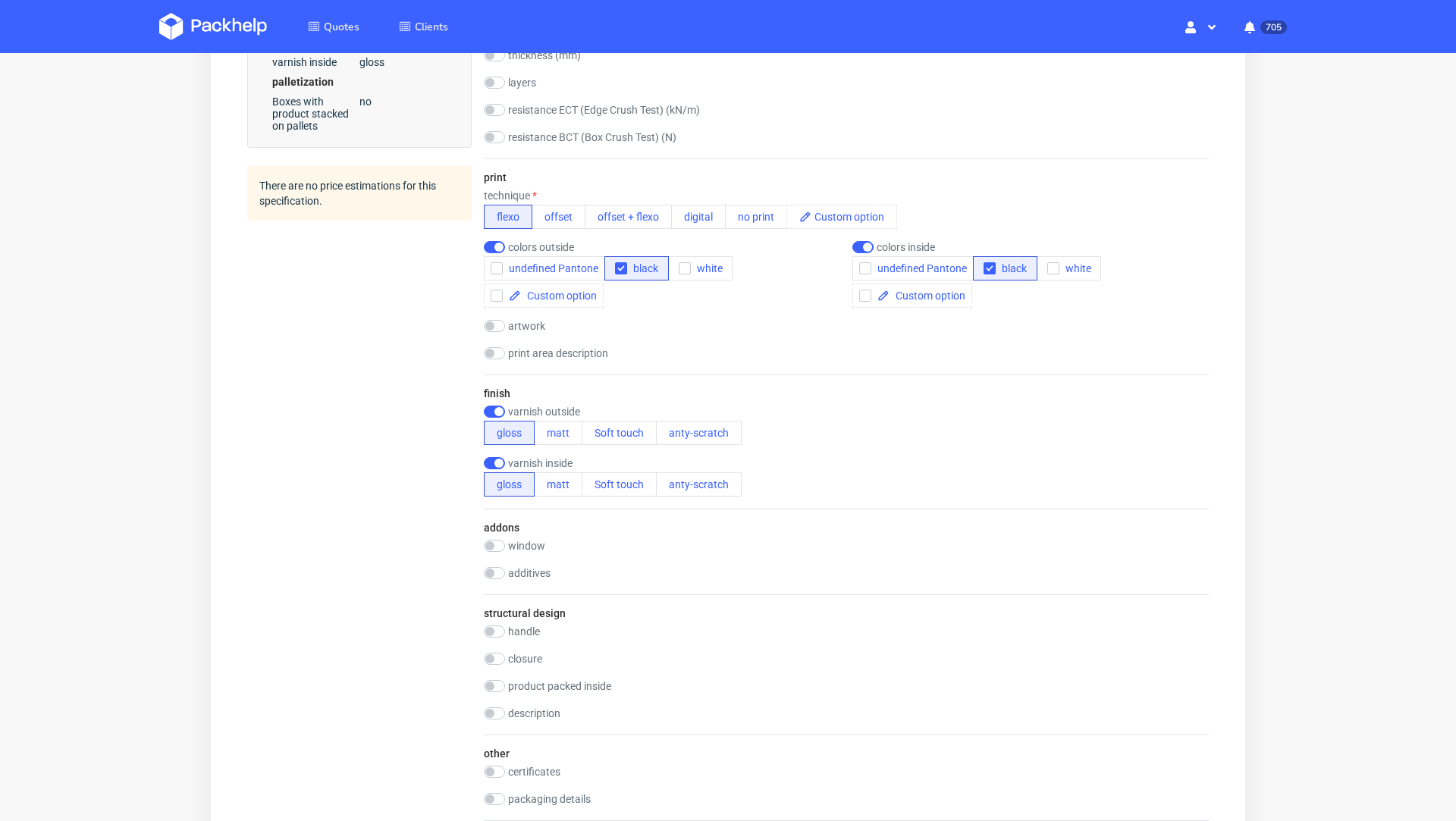
click at [786, 363] on div "print technique flexo offset offset + flexo digital no print colors outside und…" at bounding box center [846, 266] width 725 height 216
click at [780, 340] on div "print technique flexo offset offset + flexo digital no print colors outside und…" at bounding box center [846, 266] width 725 height 216
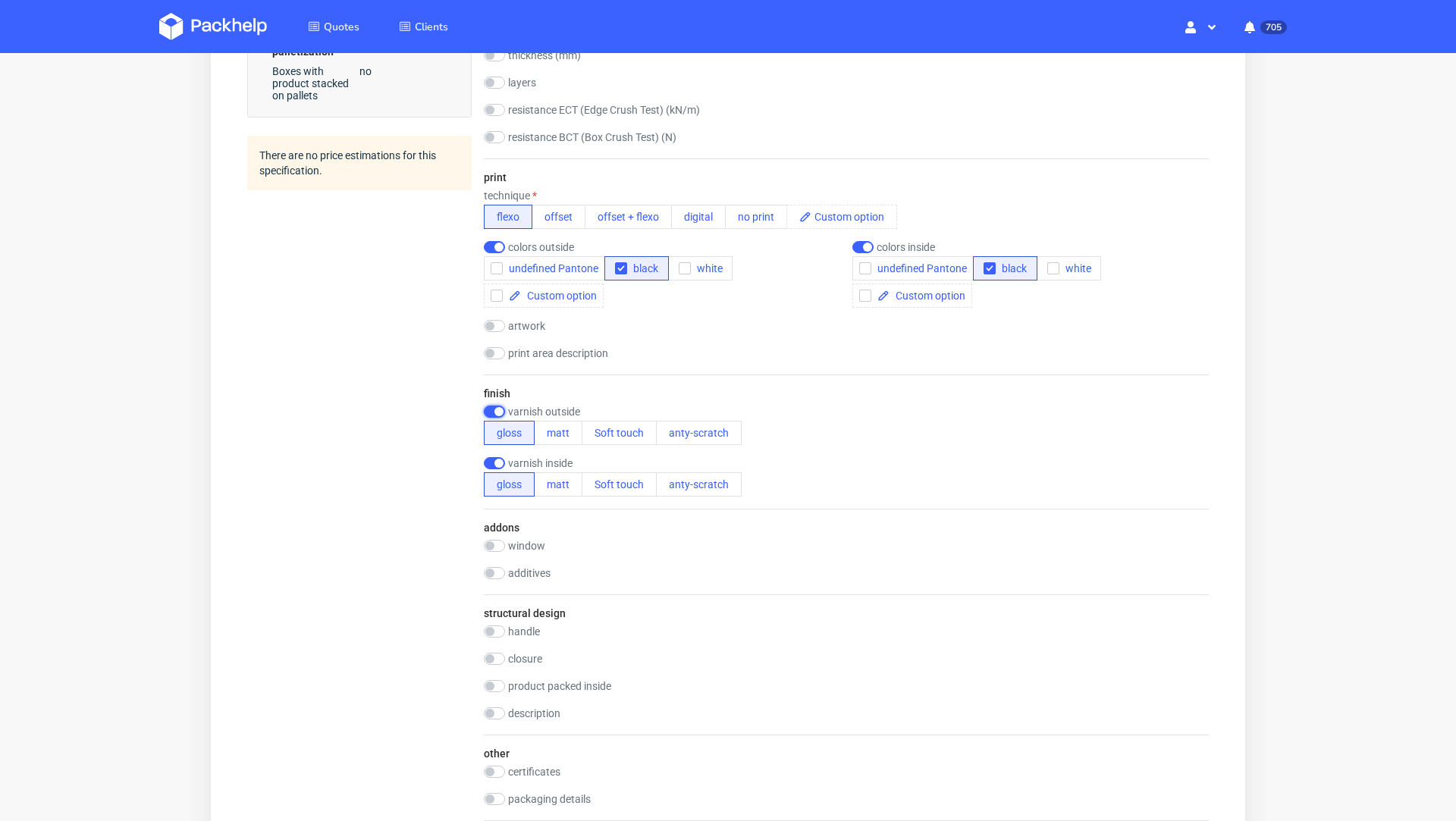
click at [489, 410] on input "checkbox" at bounding box center [494, 411] width 21 height 12
checkbox input "false"
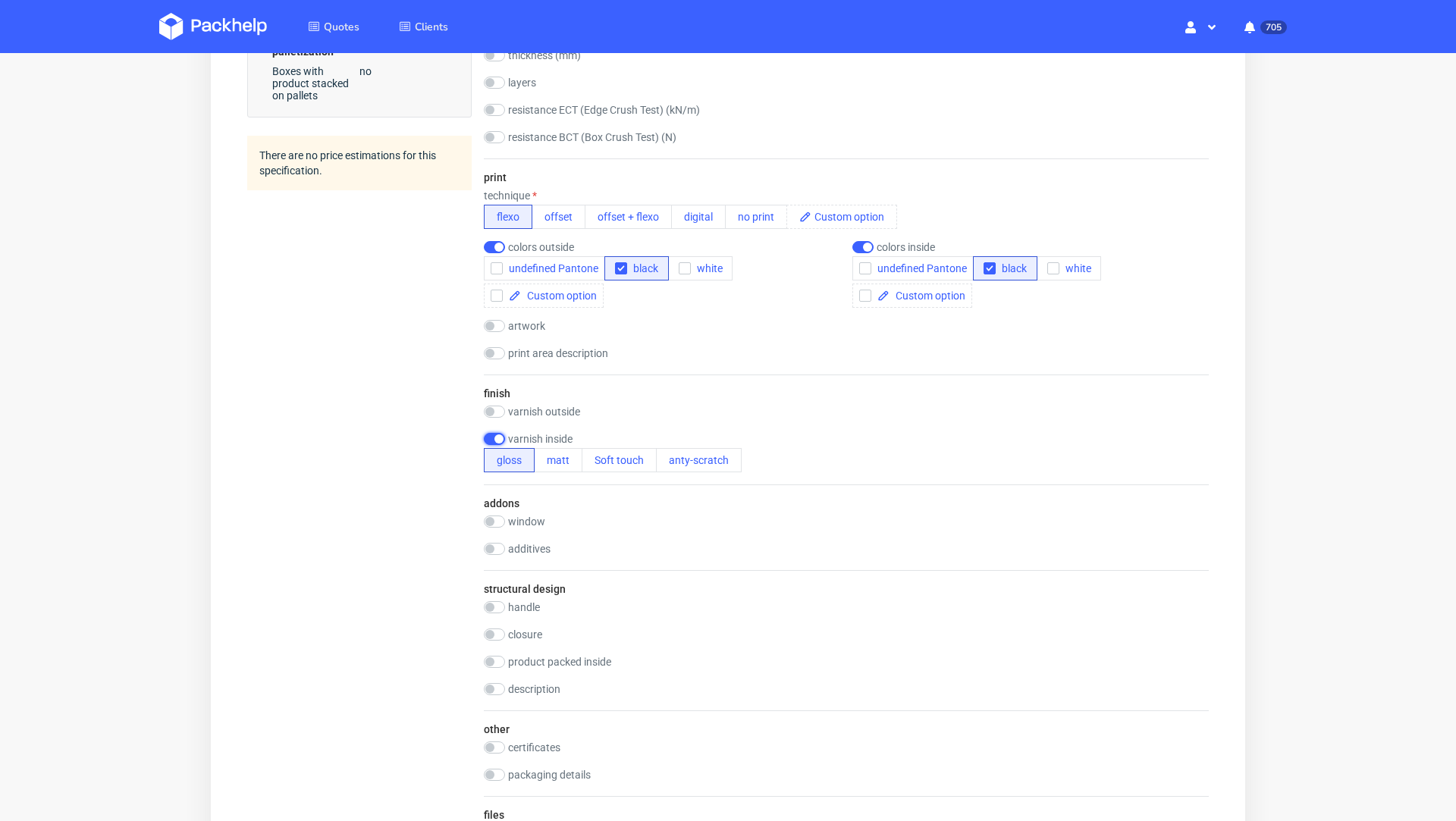
click at [491, 439] on input "checkbox" at bounding box center [494, 439] width 21 height 12
checkbox input "false"
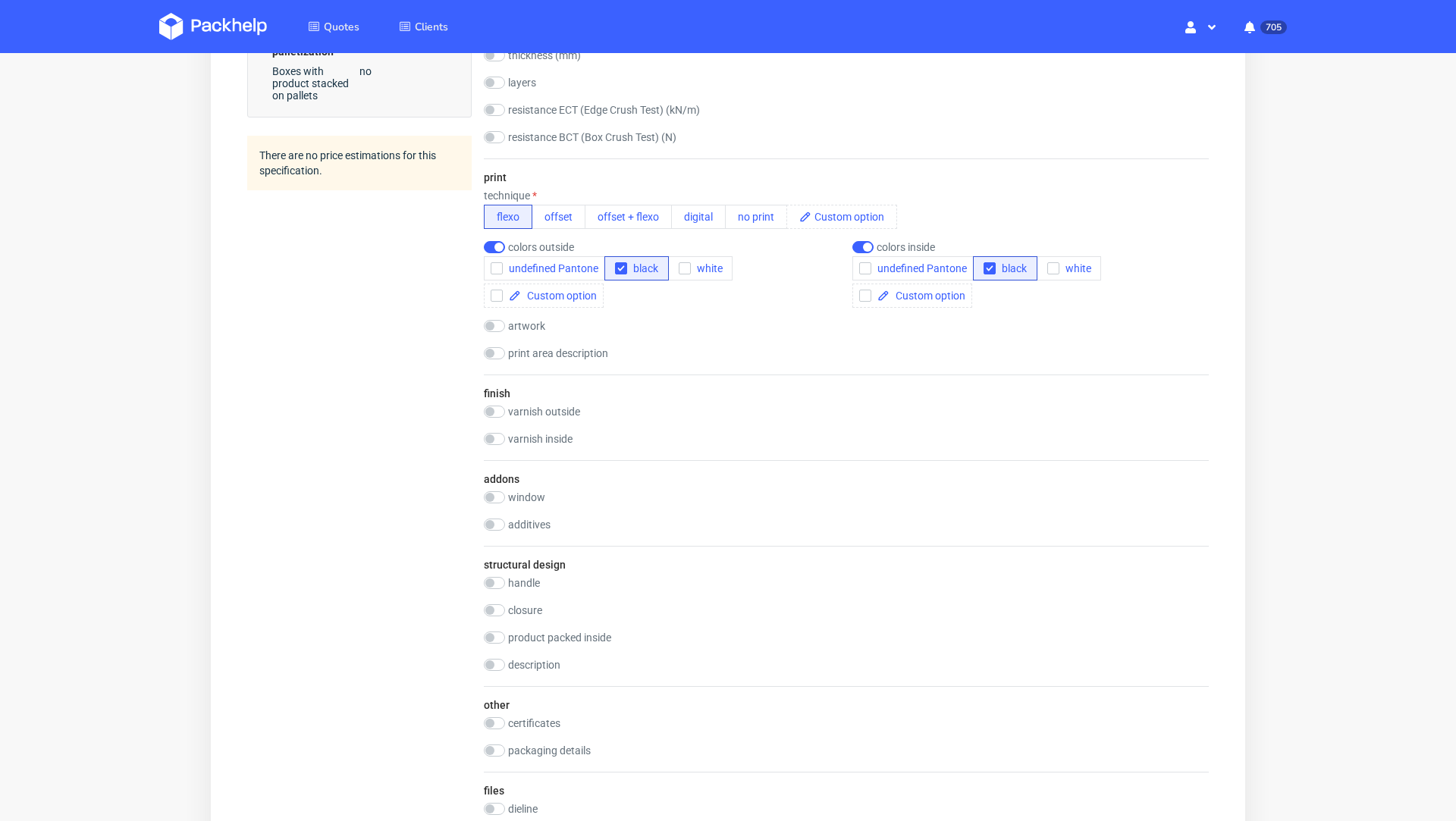
click at [785, 368] on div "print technique flexo offset offset + flexo digital no print colors outside und…" at bounding box center [846, 266] width 725 height 216
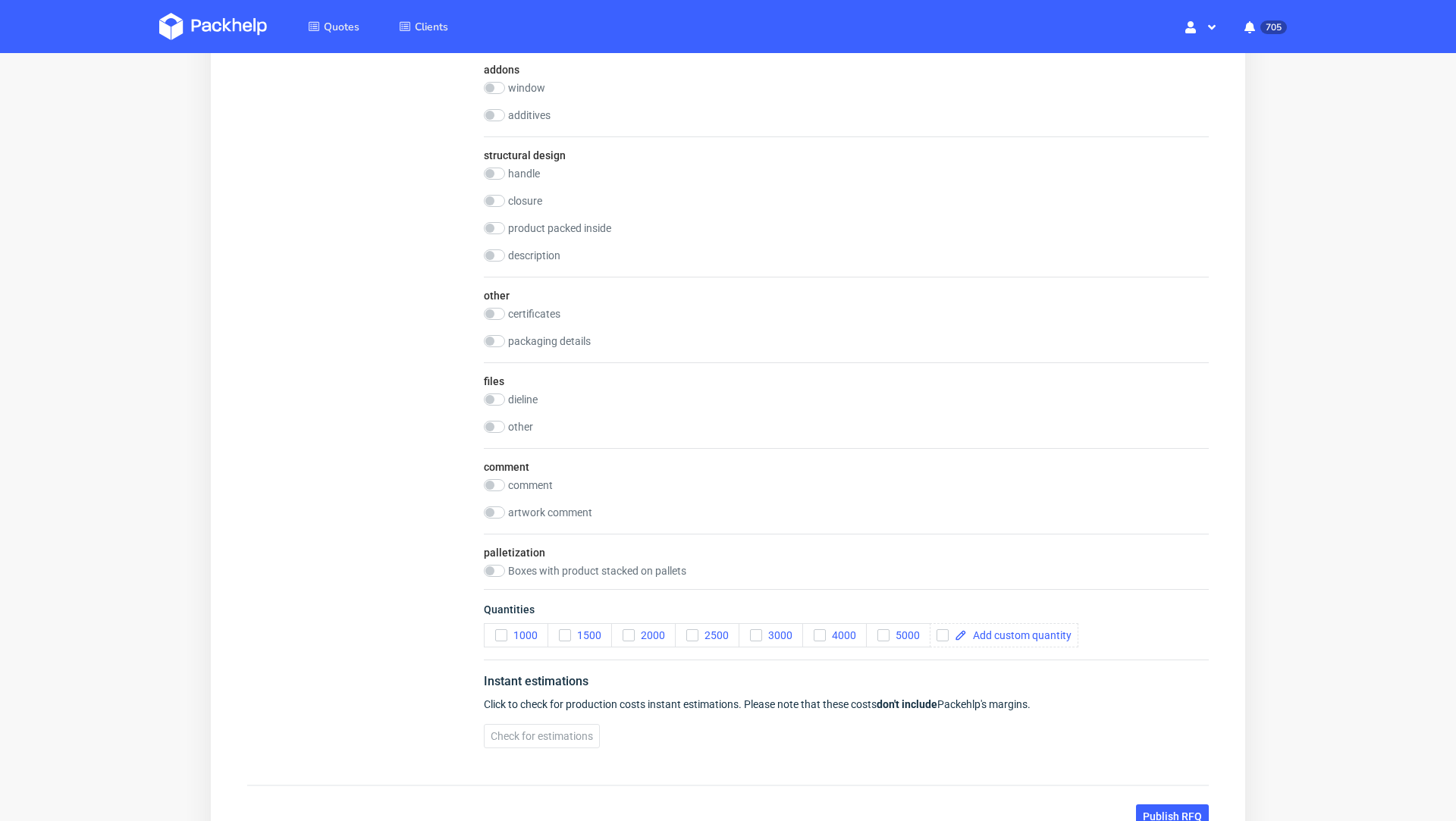
scroll to position [1253, 0]
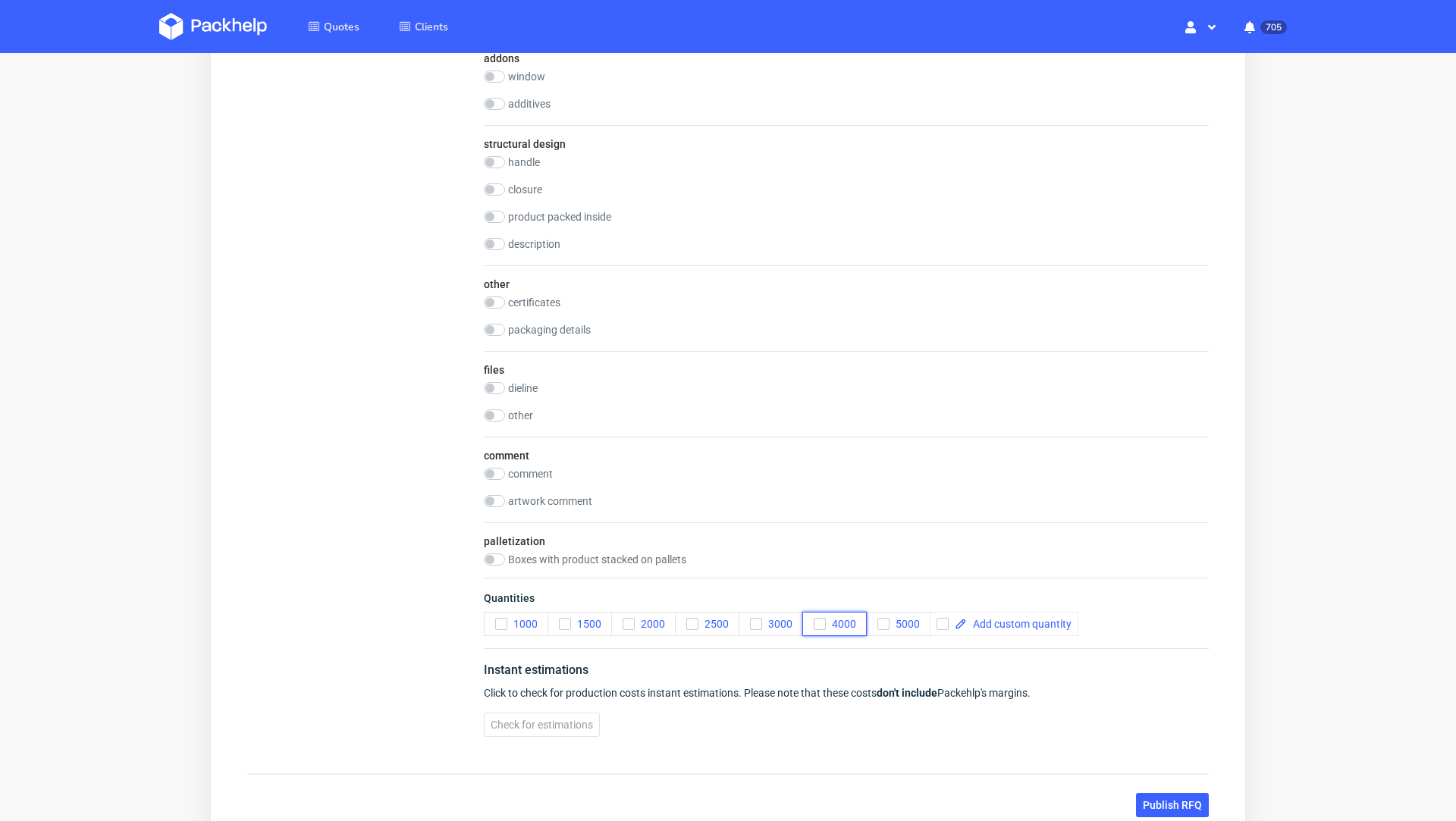
click at [821, 619] on icon "button" at bounding box center [820, 624] width 11 height 11
click at [884, 621] on icon "button" at bounding box center [883, 624] width 11 height 11
click at [850, 535] on div "palletization Boxes with product stacked on pallets" at bounding box center [846, 550] width 725 height 55
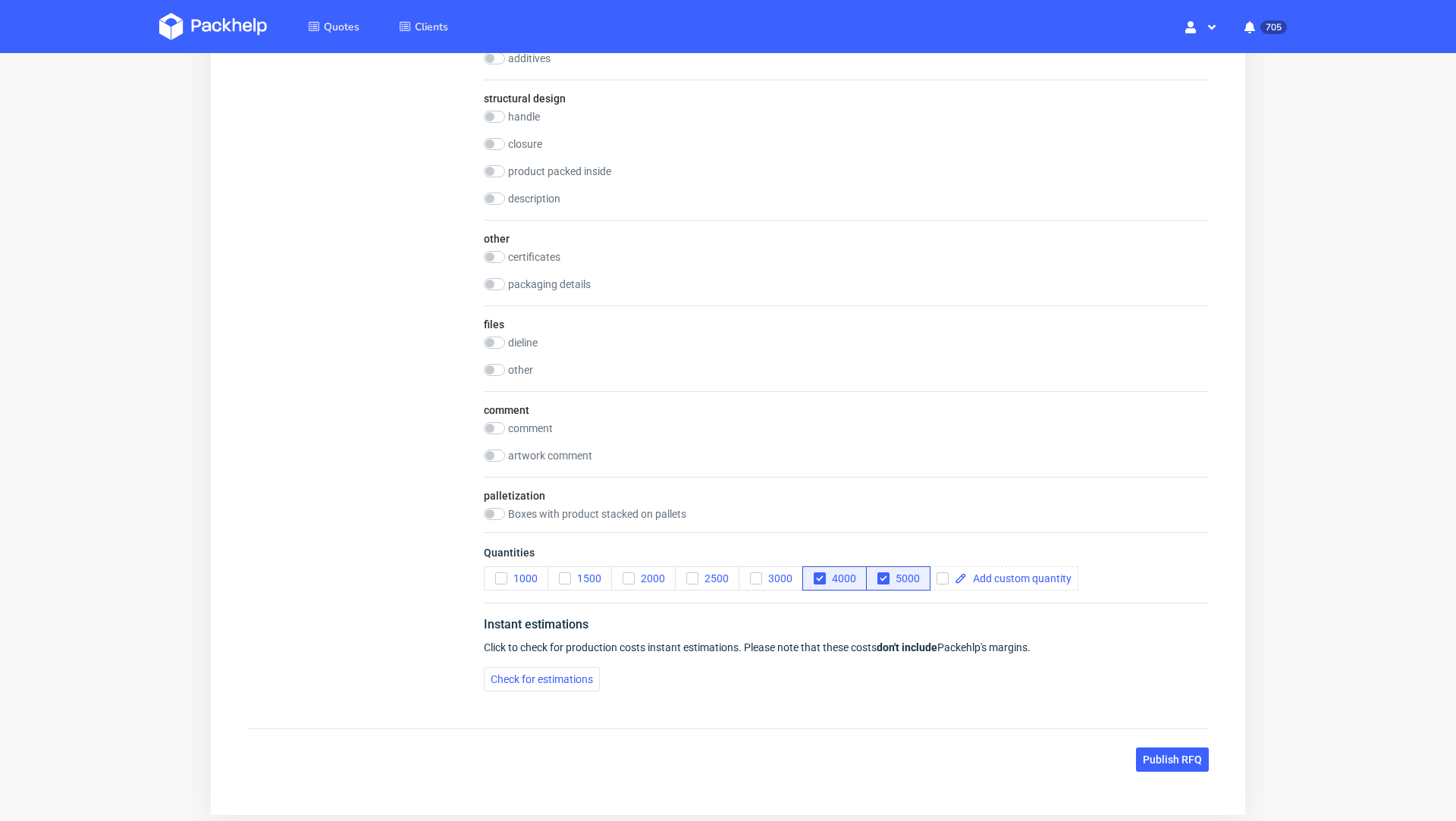
scroll to position [1356, 0]
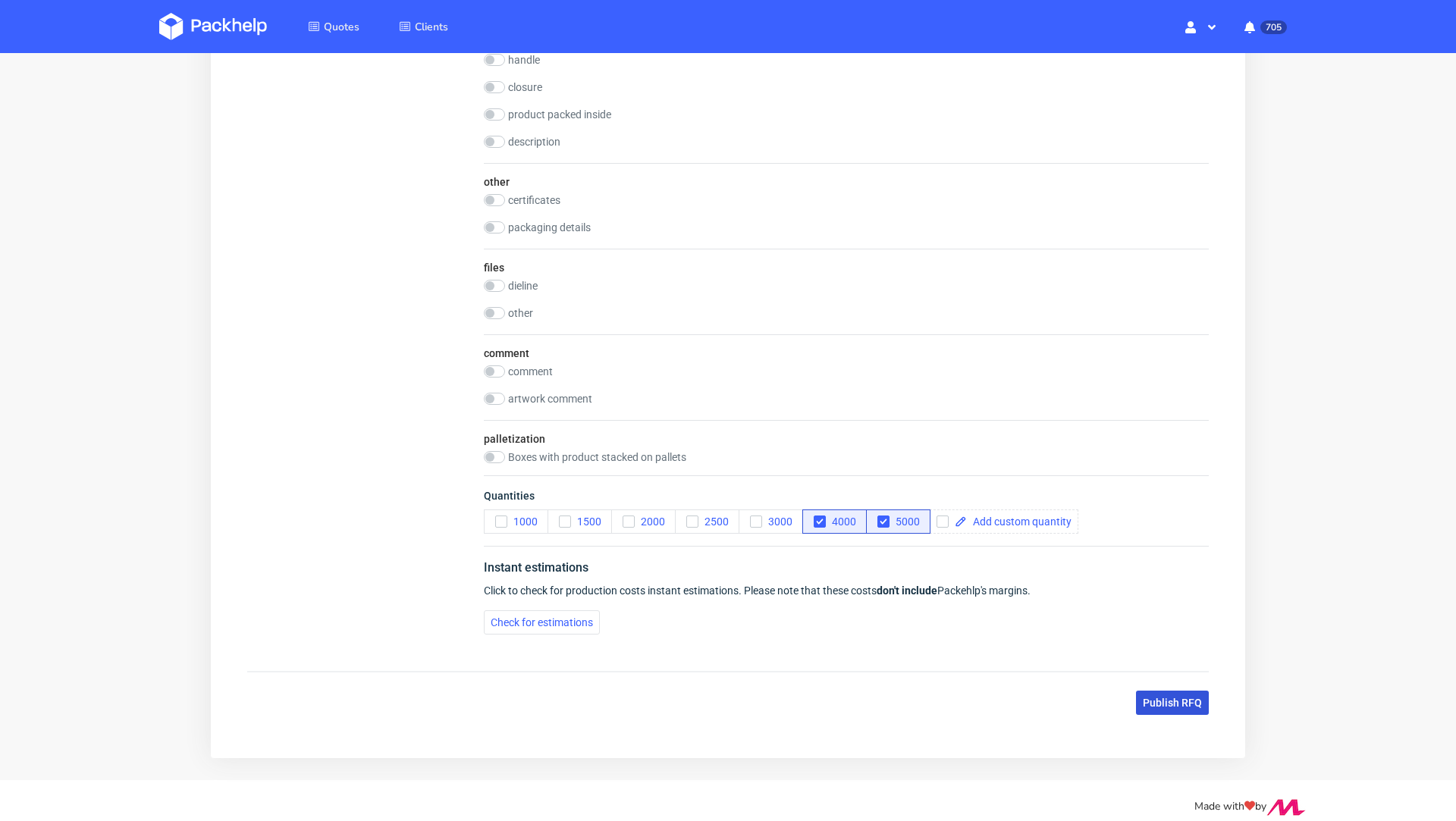
click at [1136, 691] on button "Publish RFQ" at bounding box center [1172, 702] width 72 height 24
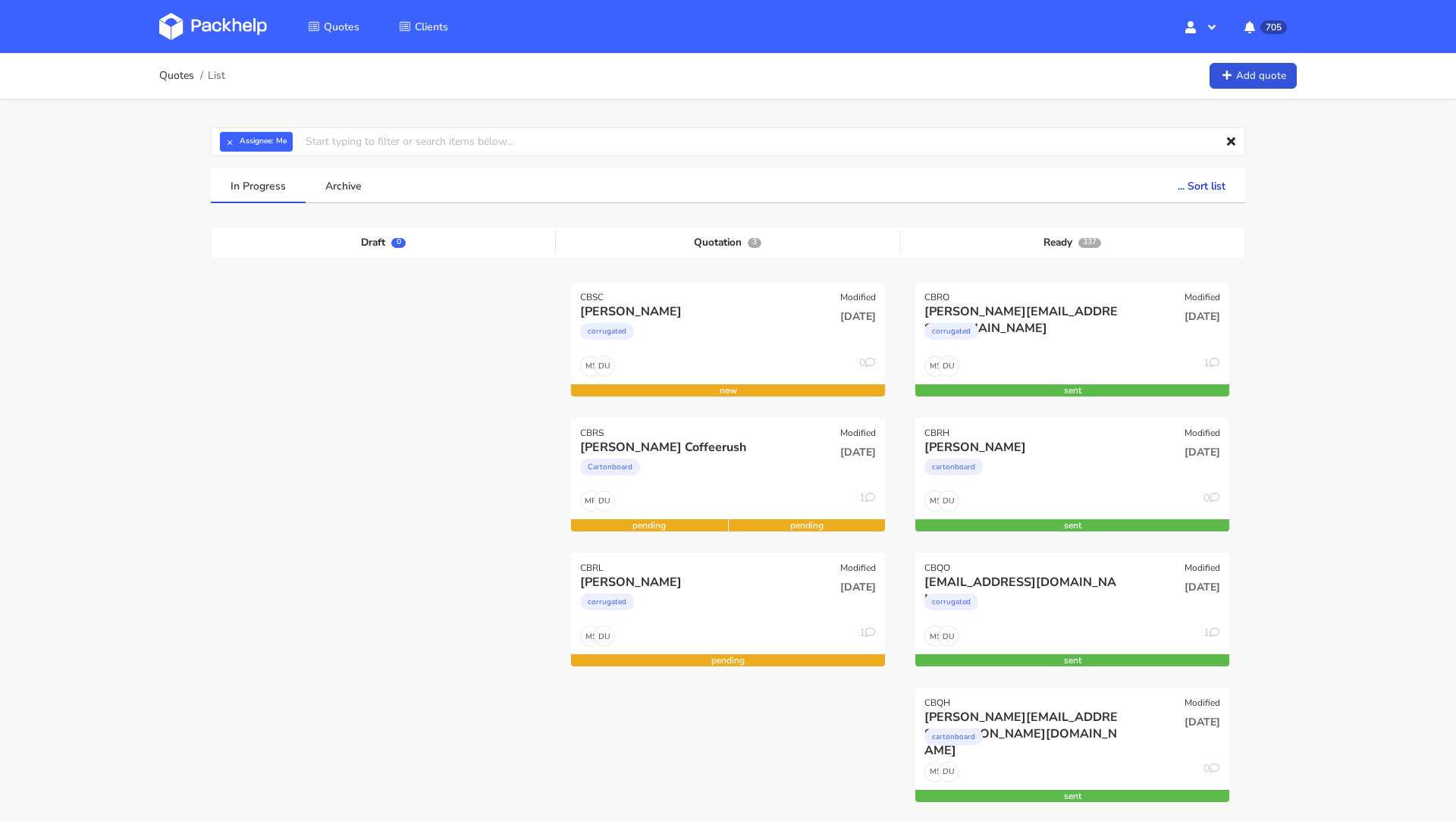
click at [203, 27] on img at bounding box center [213, 26] width 108 height 27
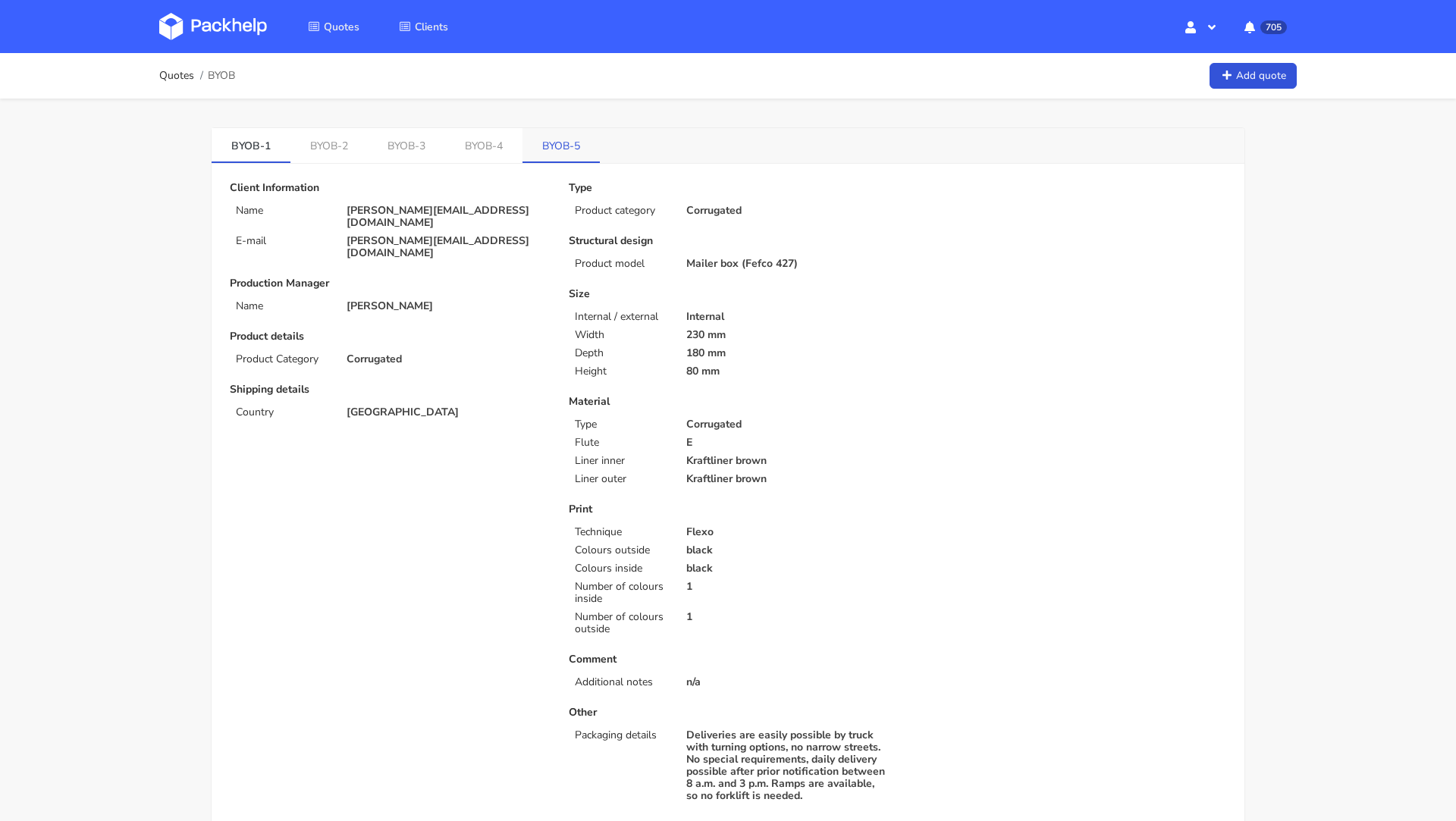
click at [583, 139] on link "BYOB-5" at bounding box center [561, 144] width 77 height 34
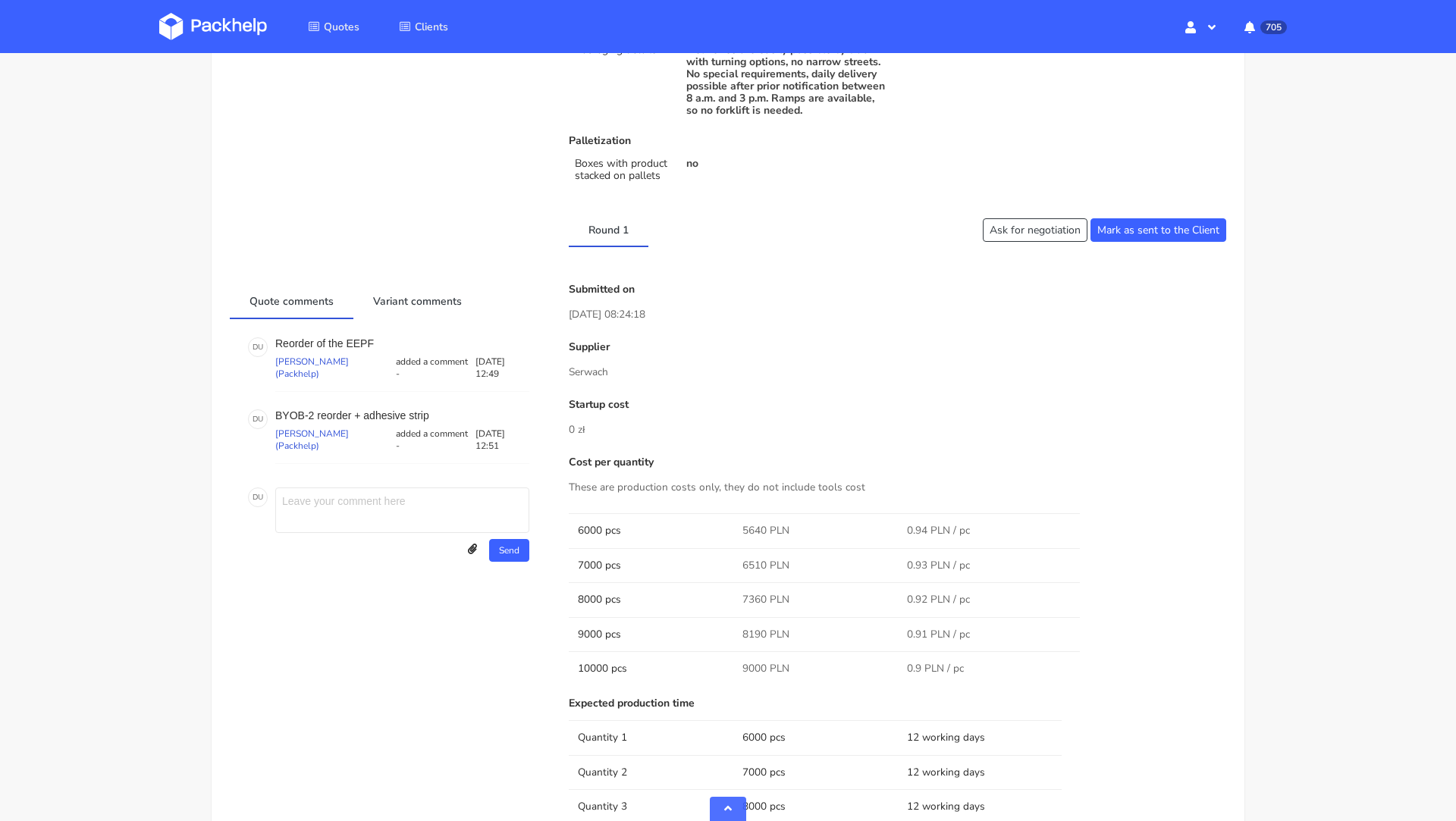
scroll to position [683, 0]
